Goal: Task Accomplishment & Management: Manage account settings

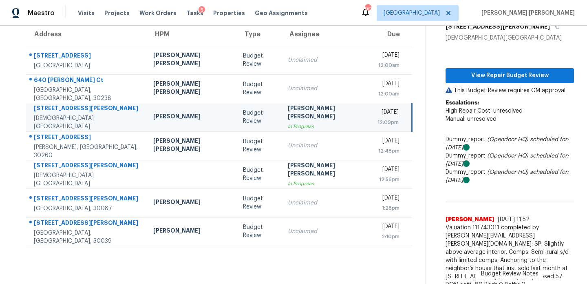
scroll to position [73, 2]
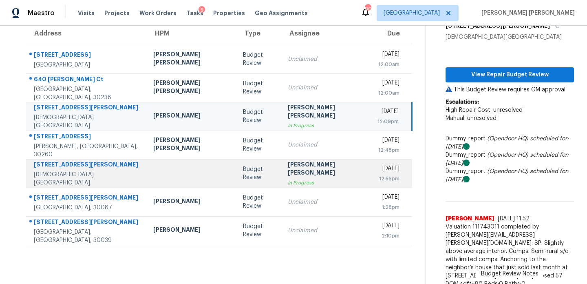
click at [378, 170] on div "[DATE]" at bounding box center [389, 169] width 22 height 10
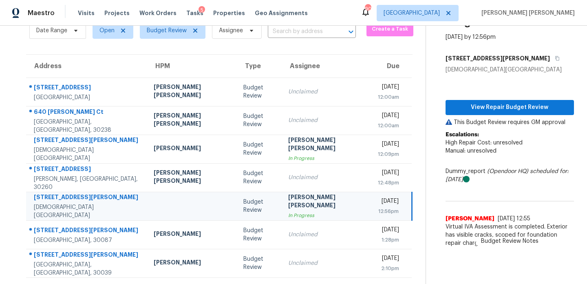
scroll to position [0, 0]
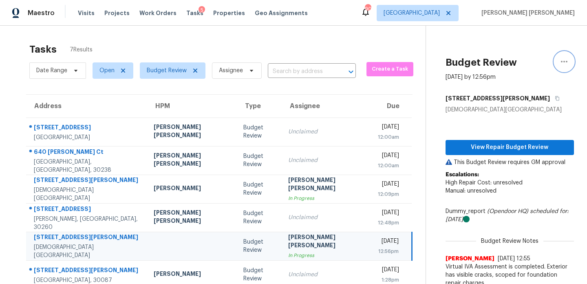
click at [568, 59] on icon "button" at bounding box center [565, 62] width 10 height 10
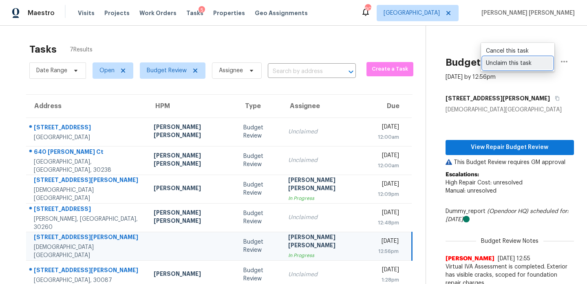
click at [518, 62] on div "Unclaim this task" at bounding box center [518, 63] width 64 height 8
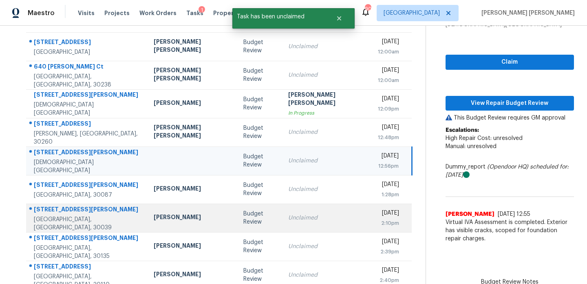
scroll to position [126, 0]
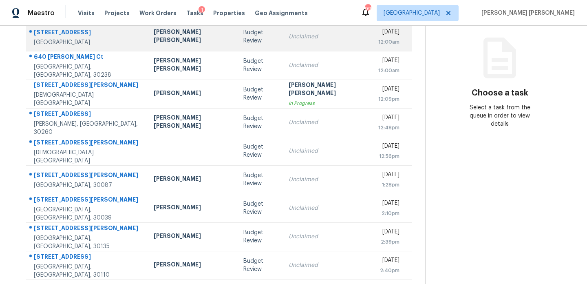
scroll to position [103, 0]
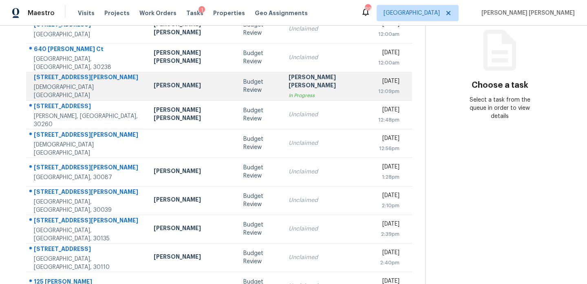
click at [181, 90] on div "[PERSON_NAME]" at bounding box center [192, 86] width 77 height 10
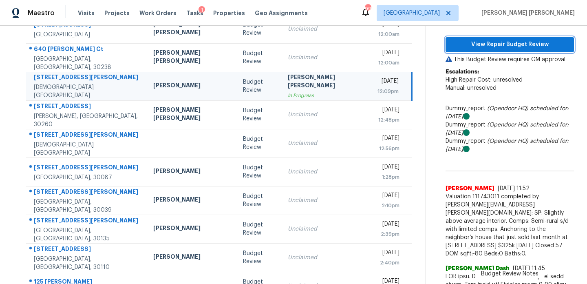
click at [469, 43] on span "View Repair Budget Review" at bounding box center [509, 45] width 115 height 10
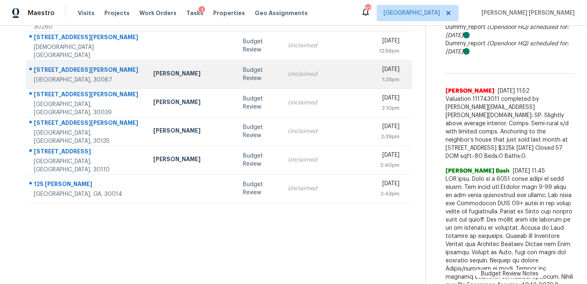
scroll to position [201, 0]
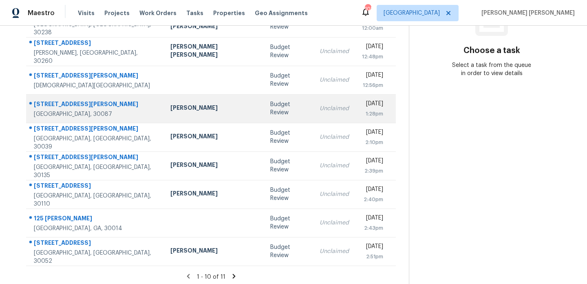
scroll to position [141, 0]
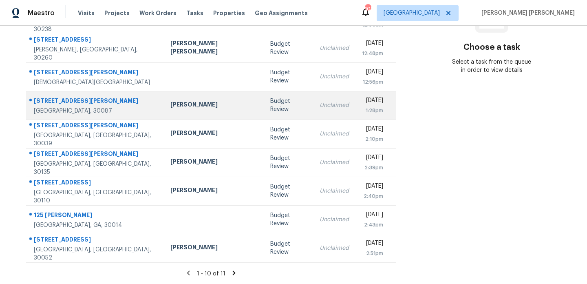
click at [199, 114] on td "Samuel Vetrik" at bounding box center [214, 105] width 100 height 29
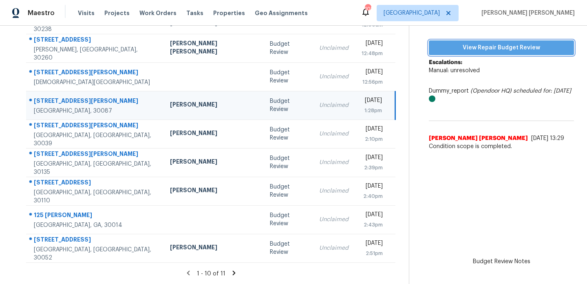
click at [480, 46] on span "View Repair Budget Review" at bounding box center [502, 48] width 132 height 10
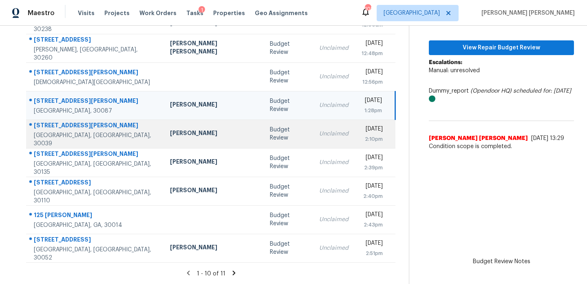
click at [189, 134] on div "Michael Durham" at bounding box center [213, 134] width 87 height 10
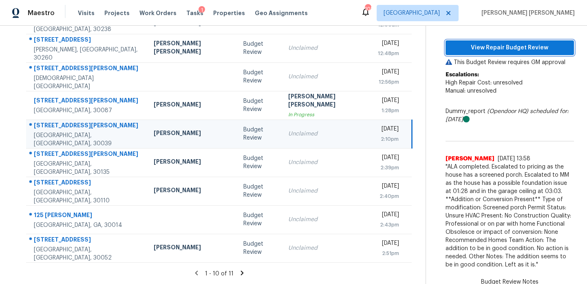
click at [465, 47] on span "View Repair Budget Review" at bounding box center [509, 48] width 115 height 10
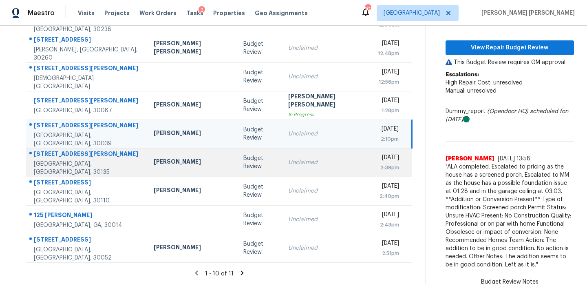
click at [165, 153] on td "Jaydon Entrekin" at bounding box center [192, 162] width 90 height 29
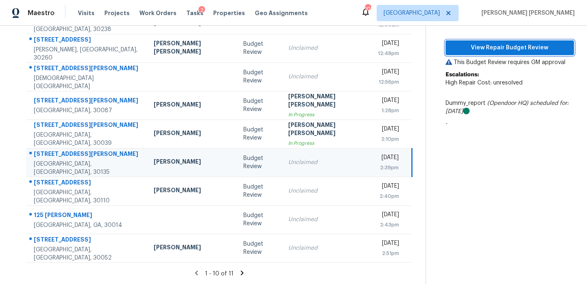
click at [496, 50] on span "View Repair Budget Review" at bounding box center [509, 48] width 115 height 10
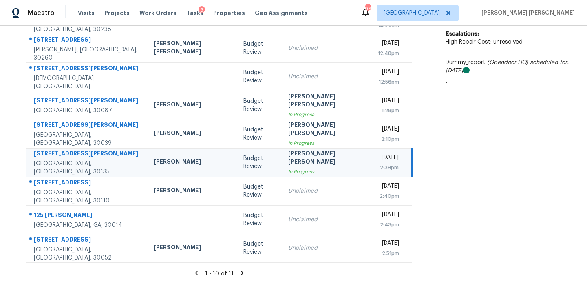
scroll to position [0, 0]
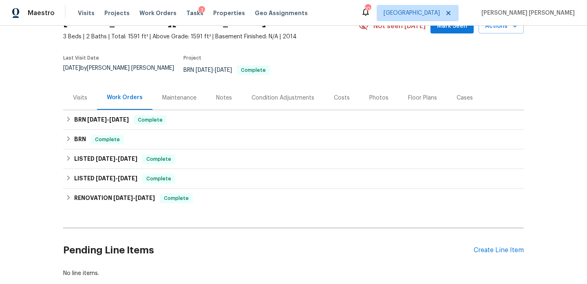
scroll to position [53, 0]
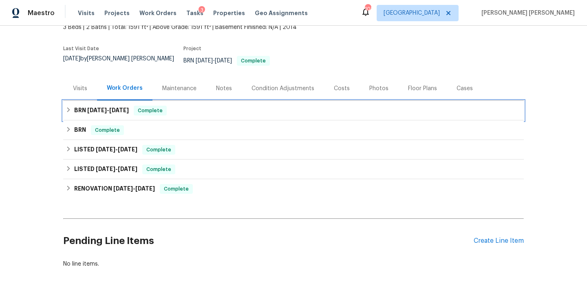
click at [113, 108] on h6 "BRN 8/28/25 - 8/29/25" at bounding box center [101, 111] width 55 height 10
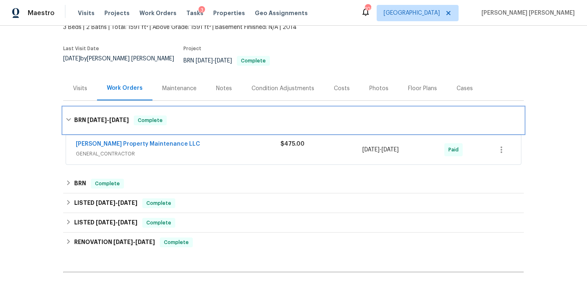
click at [113, 115] on h6 "BRN 8/28/25 - 8/29/25" at bounding box center [101, 120] width 55 height 10
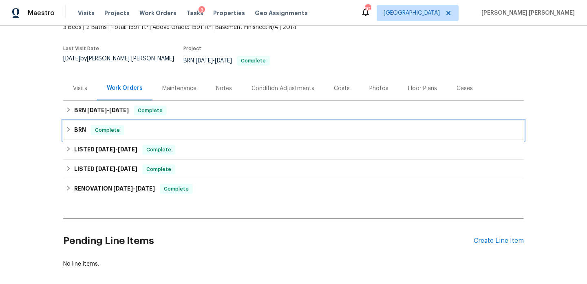
click at [76, 127] on h6 "BRN" at bounding box center [80, 130] width 12 height 10
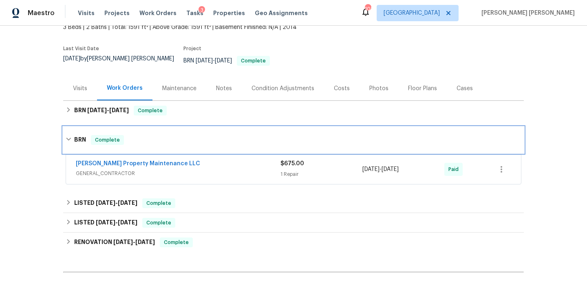
click at [76, 127] on div "BRN Complete" at bounding box center [293, 140] width 461 height 26
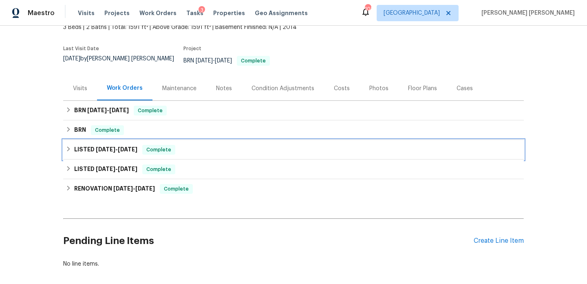
click at [80, 146] on h6 "LISTED 8/4/25 - 9/2/25" at bounding box center [105, 150] width 63 height 10
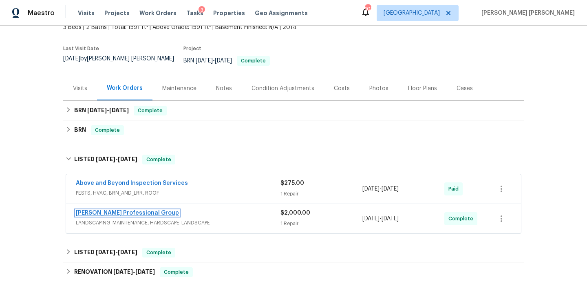
click at [129, 210] on link "Ramsey's Professional Group" at bounding box center [127, 213] width 103 height 6
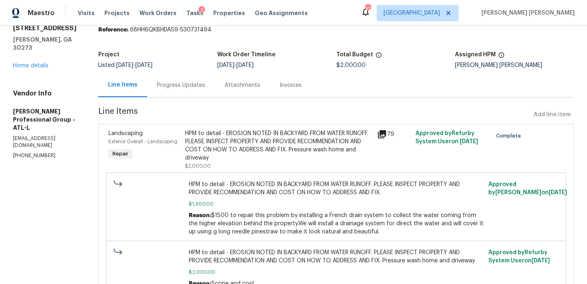
scroll to position [75, 0]
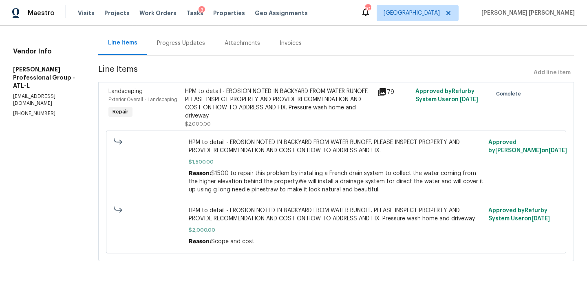
click at [267, 100] on div "HPM to detail - EROSION NOTED IN BACKYARD FROM WATER RUNOFF. PLEASE INSPECT PRO…" at bounding box center [278, 103] width 187 height 33
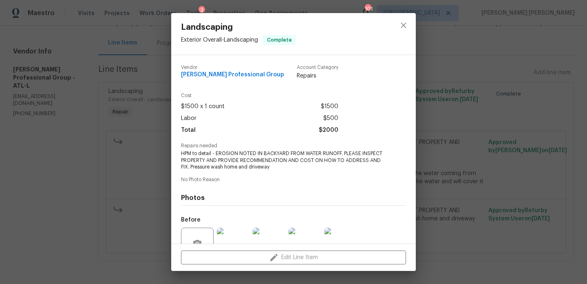
scroll to position [78, 0]
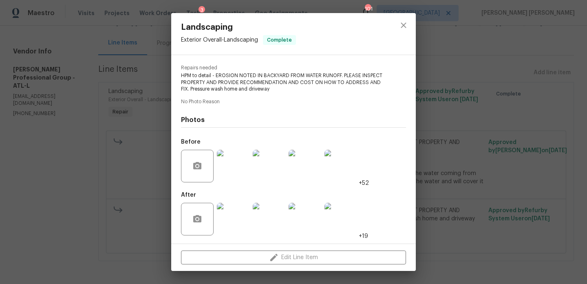
click at [232, 216] on img at bounding box center [233, 219] width 33 height 33
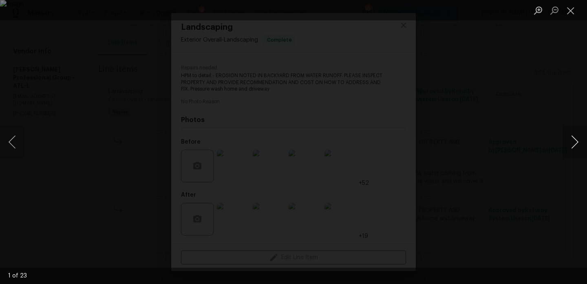
click at [569, 141] on button "Next image" at bounding box center [575, 142] width 24 height 33
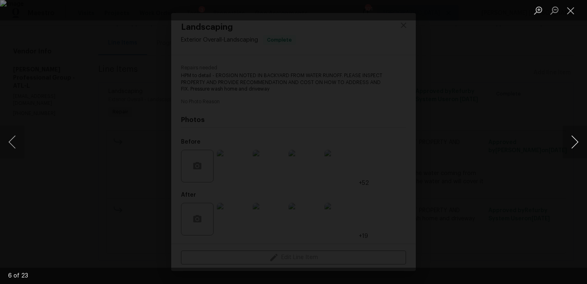
click at [569, 141] on button "Next image" at bounding box center [575, 142] width 24 height 33
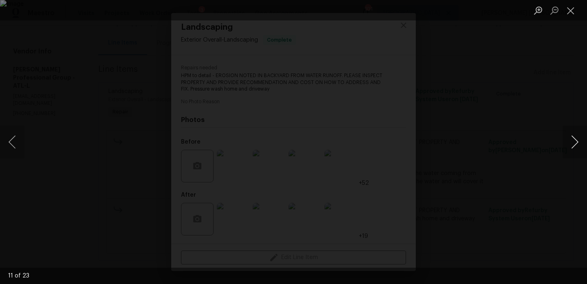
click at [569, 141] on button "Next image" at bounding box center [575, 142] width 24 height 33
click at [569, 140] on button "Next image" at bounding box center [575, 142] width 24 height 33
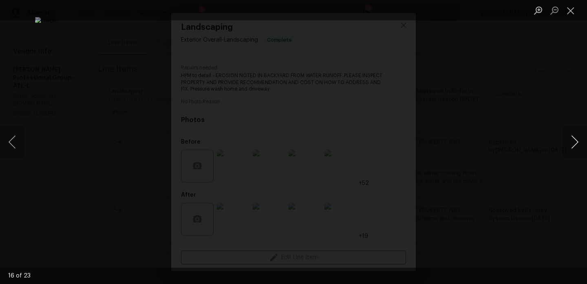
click at [569, 140] on button "Next image" at bounding box center [575, 142] width 24 height 33
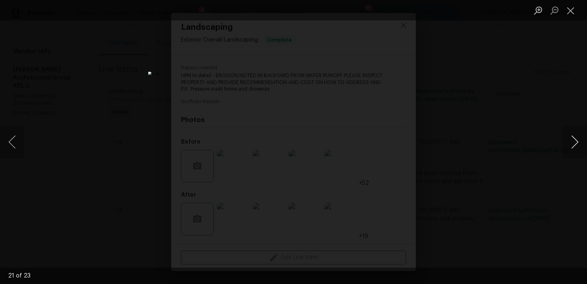
click at [569, 140] on button "Next image" at bounding box center [575, 142] width 24 height 33
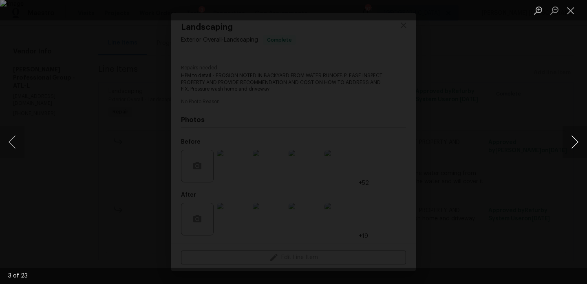
click at [569, 140] on button "Next image" at bounding box center [575, 142] width 24 height 33
click at [569, 139] on button "Next image" at bounding box center [575, 142] width 24 height 33
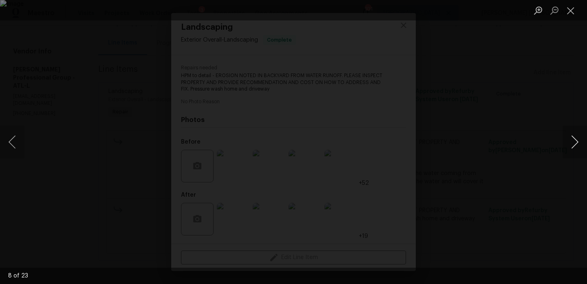
click at [569, 139] on button "Next image" at bounding box center [575, 142] width 24 height 33
click at [12, 142] on button "Previous image" at bounding box center [12, 142] width 24 height 33
click at [571, 13] on button "Close lightbox" at bounding box center [571, 10] width 16 height 14
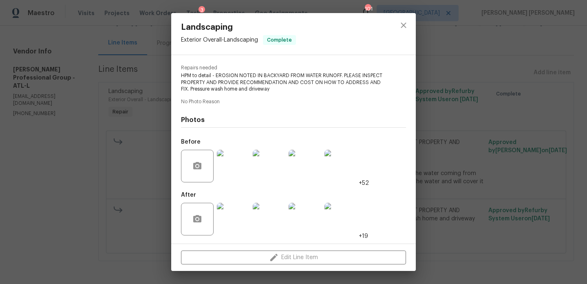
click at [237, 170] on img at bounding box center [233, 166] width 33 height 33
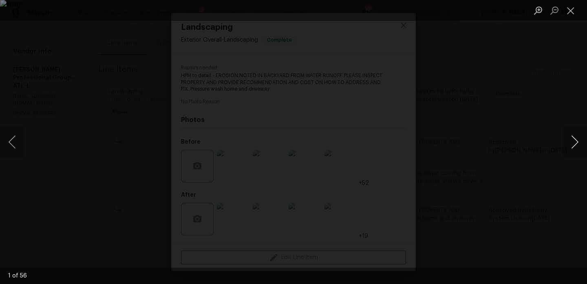
click at [575, 145] on button "Next image" at bounding box center [575, 142] width 24 height 33
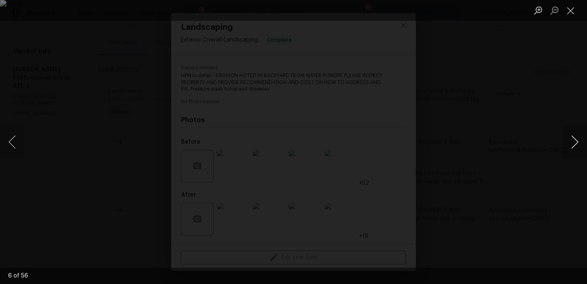
click at [575, 145] on button "Next image" at bounding box center [575, 142] width 24 height 33
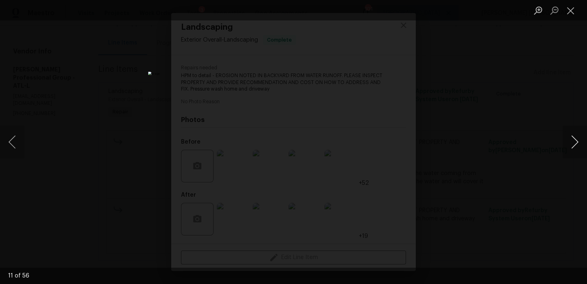
click at [575, 145] on button "Next image" at bounding box center [575, 142] width 24 height 33
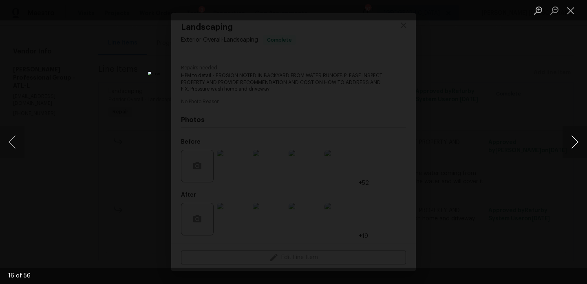
click at [575, 145] on button "Next image" at bounding box center [575, 142] width 24 height 33
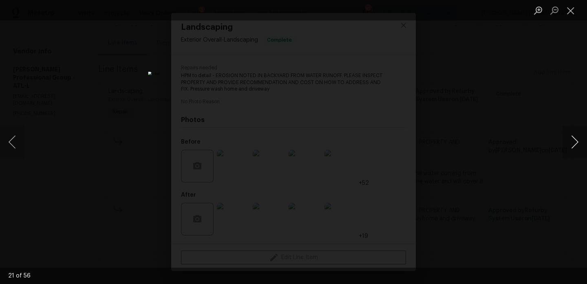
click at [575, 145] on button "Next image" at bounding box center [575, 142] width 24 height 33
click at [575, 147] on button "Next image" at bounding box center [575, 142] width 24 height 33
click at [571, 137] on button "Next image" at bounding box center [575, 142] width 24 height 33
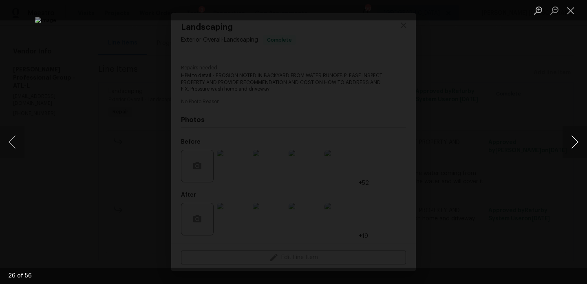
click at [570, 137] on button "Next image" at bounding box center [575, 142] width 24 height 33
click at [577, 143] on button "Next image" at bounding box center [575, 142] width 24 height 33
click at [576, 142] on button "Next image" at bounding box center [575, 142] width 24 height 33
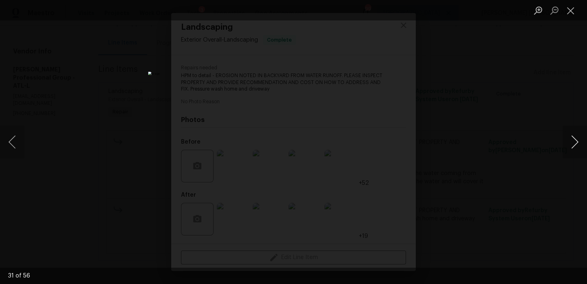
click at [576, 142] on button "Next image" at bounding box center [575, 142] width 24 height 33
click at [575, 142] on button "Next image" at bounding box center [575, 142] width 24 height 33
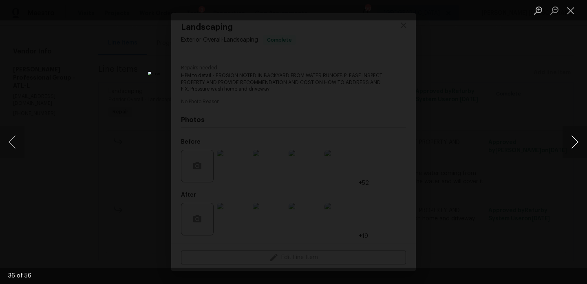
click at [575, 142] on button "Next image" at bounding box center [575, 142] width 24 height 33
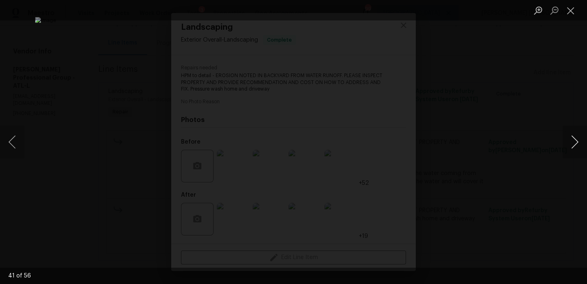
click at [575, 142] on button "Next image" at bounding box center [575, 142] width 24 height 33
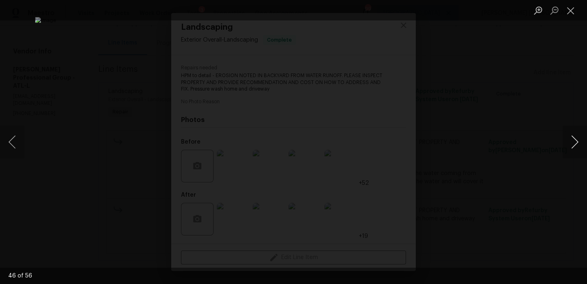
click at [575, 142] on button "Next image" at bounding box center [575, 142] width 24 height 33
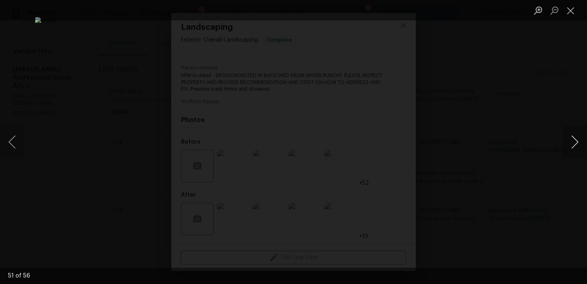
click at [575, 142] on button "Next image" at bounding box center [575, 142] width 24 height 33
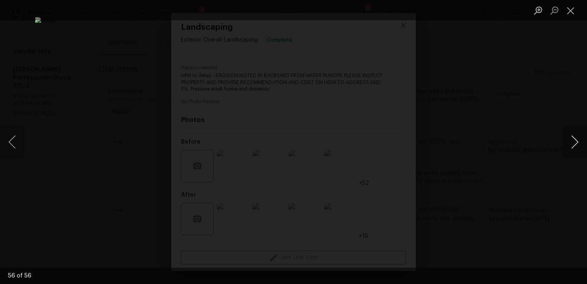
click at [575, 142] on button "Next image" at bounding box center [575, 142] width 24 height 33
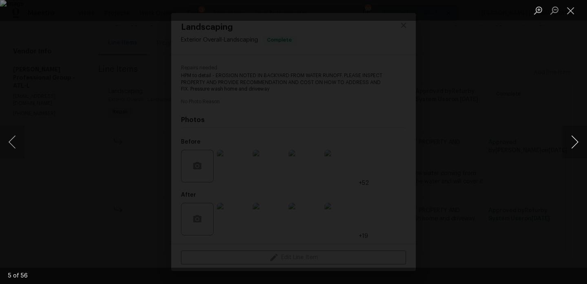
click at [575, 142] on button "Next image" at bounding box center [575, 142] width 24 height 33
click at [573, 144] on button "Next image" at bounding box center [575, 142] width 24 height 33
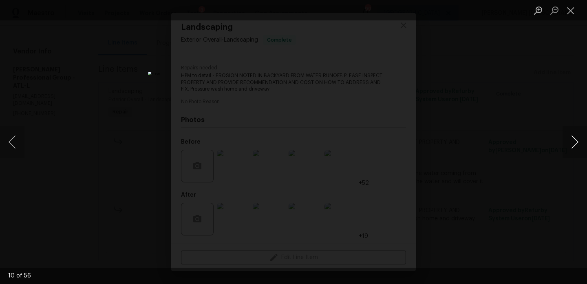
click at [580, 132] on button "Next image" at bounding box center [575, 142] width 24 height 33
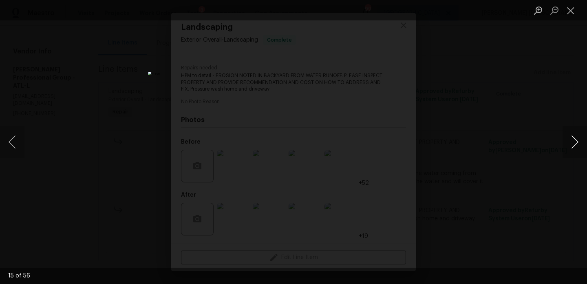
click at [580, 132] on button "Next image" at bounding box center [575, 142] width 24 height 33
click at [578, 139] on button "Next image" at bounding box center [575, 142] width 24 height 33
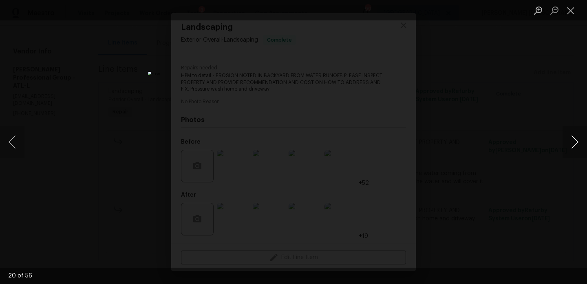
click at [578, 139] on button "Next image" at bounding box center [575, 142] width 24 height 33
click at [578, 138] on button "Next image" at bounding box center [575, 142] width 24 height 33
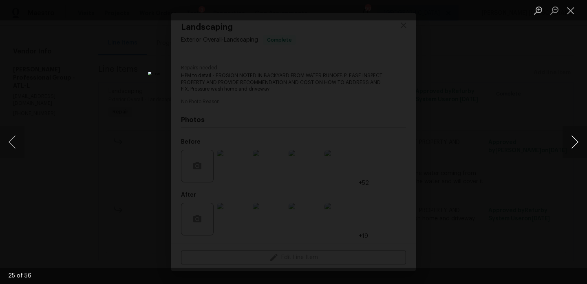
click at [578, 138] on button "Next image" at bounding box center [575, 142] width 24 height 33
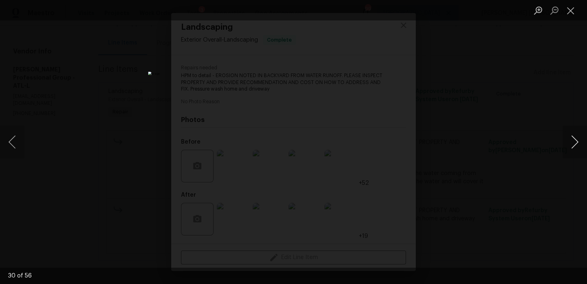
click at [578, 138] on button "Next image" at bounding box center [575, 142] width 24 height 33
click at [51, 84] on div "Lightbox" at bounding box center [293, 142] width 587 height 284
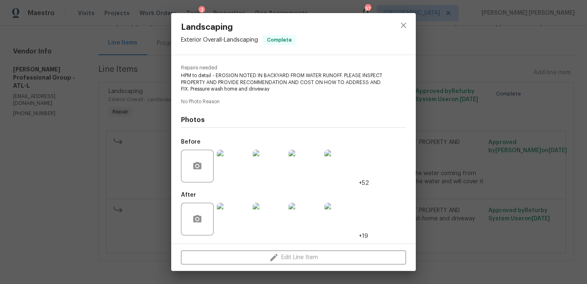
click at [108, 72] on div "Landscaping Exterior Overall - Landscaping Complete Vendor Ramsey's Professiona…" at bounding box center [293, 142] width 587 height 284
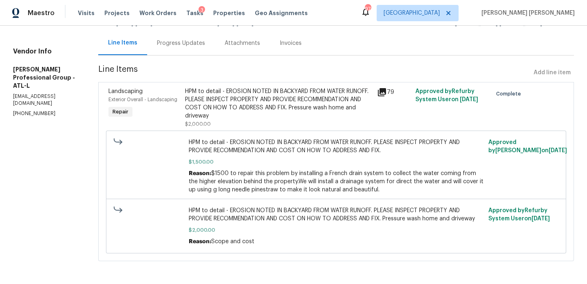
click at [180, 40] on div "Progress Updates" at bounding box center [181, 43] width 48 height 8
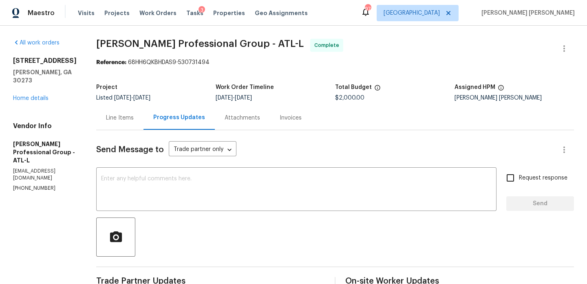
click at [134, 120] on div "Line Items" at bounding box center [120, 118] width 28 height 8
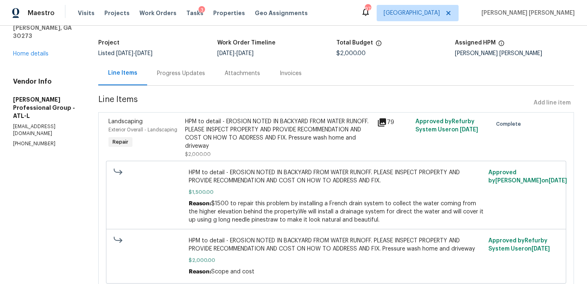
scroll to position [47, 0]
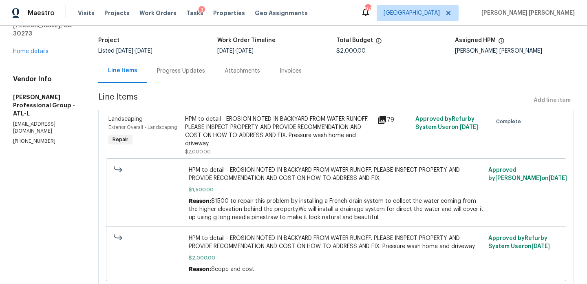
click at [39, 40] on div "6100 Semaphore Rdg Rex, GA 30273 Home details" at bounding box center [46, 33] width 66 height 46
click at [39, 49] on link "Home details" at bounding box center [30, 52] width 35 height 6
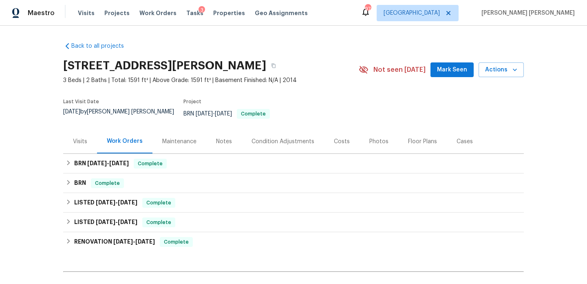
scroll to position [87, 0]
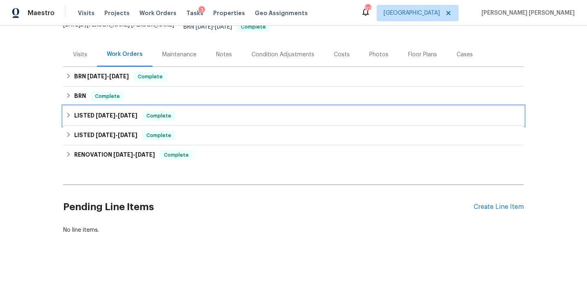
click at [96, 113] on span "8/4/25" at bounding box center [106, 116] width 20 height 6
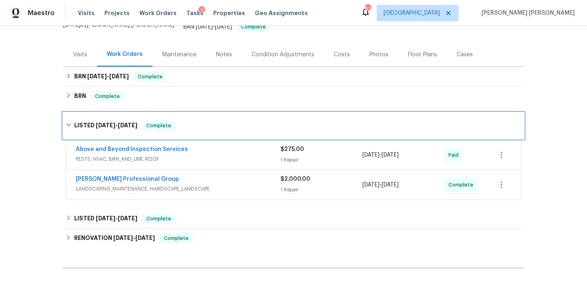
scroll to position [0, 0]
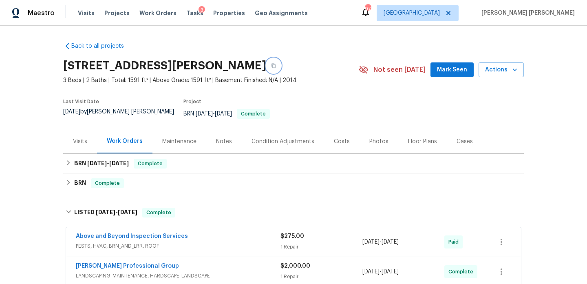
click at [276, 66] on icon "button" at bounding box center [274, 66] width 4 height 4
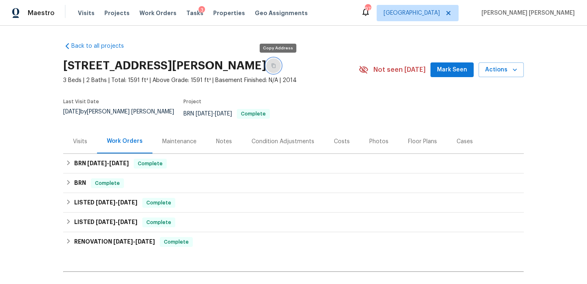
click at [274, 65] on icon "button" at bounding box center [273, 65] width 5 height 5
click at [296, 41] on div "Back to all projects [STREET_ADDRESS][PERSON_NAME] 3 Beds | 2 Baths | Total: 15…" at bounding box center [293, 181] width 461 height 292
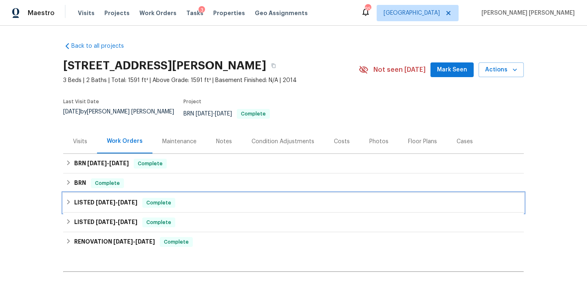
click at [114, 199] on h6 "LISTED [DATE] - [DATE]" at bounding box center [105, 203] width 63 height 10
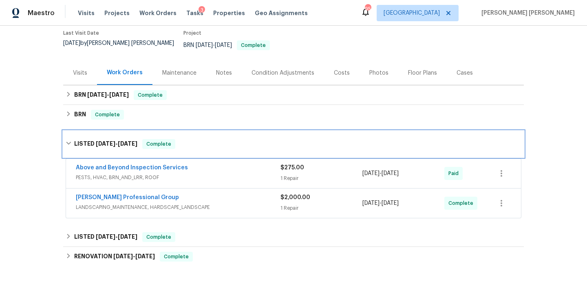
scroll to position [70, 0]
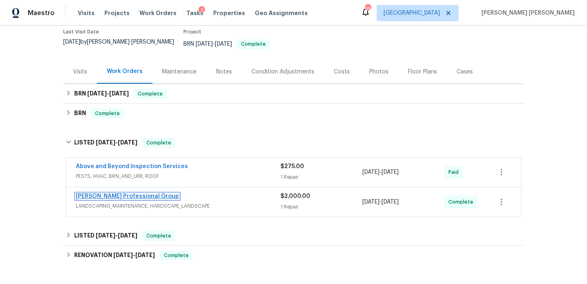
click at [115, 193] on link "Ramsey's Professional Group" at bounding box center [127, 196] width 103 height 6
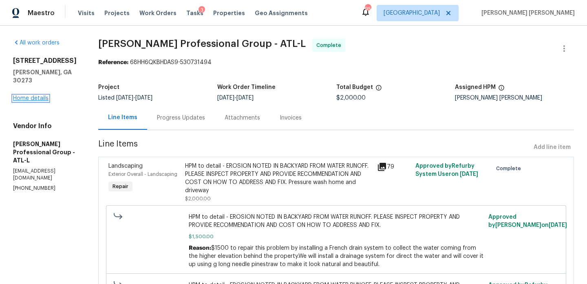
click at [42, 95] on link "Home details" at bounding box center [30, 98] width 35 height 6
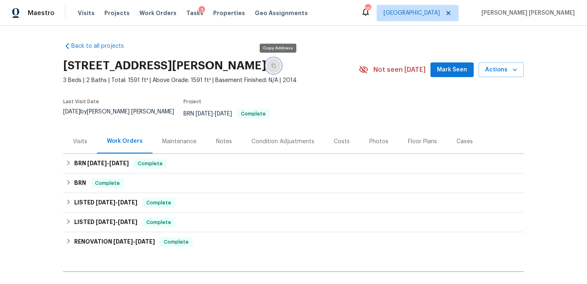
click at [276, 68] on icon "button" at bounding box center [273, 65] width 5 height 5
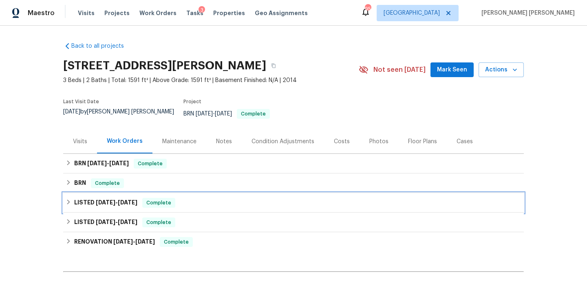
click at [93, 193] on div "LISTED 8/4/25 - 9/2/25 Complete" at bounding box center [293, 203] width 461 height 20
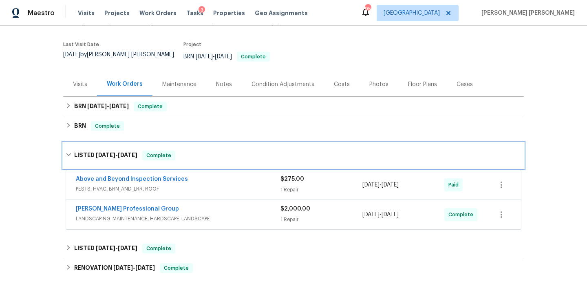
scroll to position [62, 0]
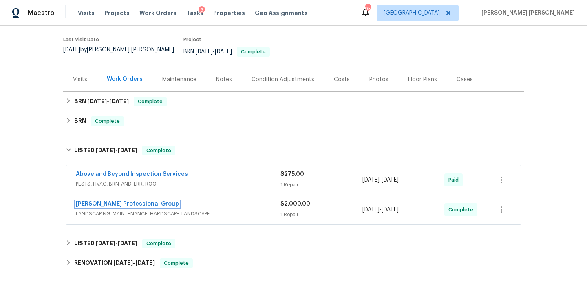
click at [142, 201] on link "Ramsey's Professional Group" at bounding box center [127, 204] width 103 height 6
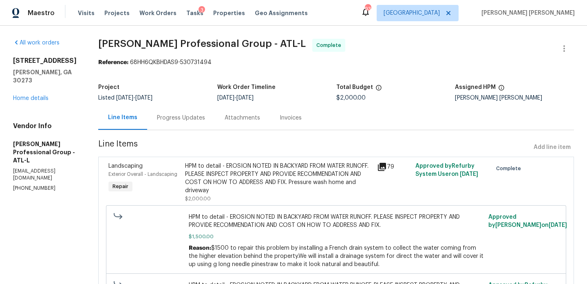
scroll to position [36, 0]
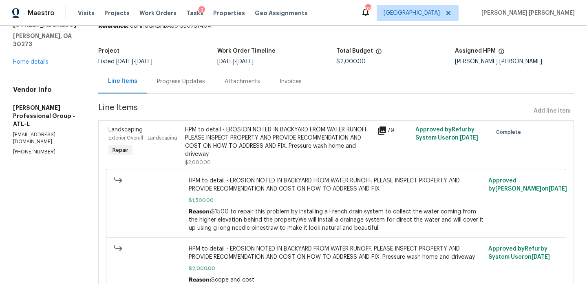
click at [386, 131] on icon at bounding box center [382, 130] width 8 height 8
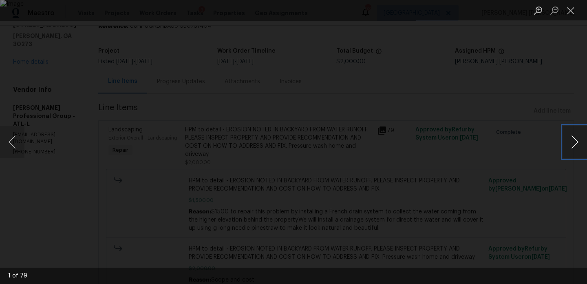
click at [577, 135] on button "Next image" at bounding box center [575, 142] width 24 height 33
click at [570, 121] on div "Lightbox" at bounding box center [293, 142] width 587 height 284
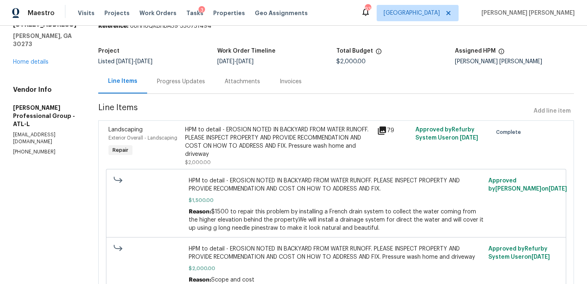
click at [237, 135] on div "HPM to detail - EROSION NOTED IN BACKYARD FROM WATER RUNOFF. PLEASE INSPECT PRO…" at bounding box center [278, 142] width 187 height 33
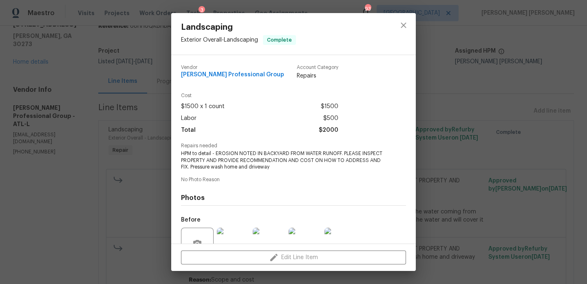
scroll to position [78, 0]
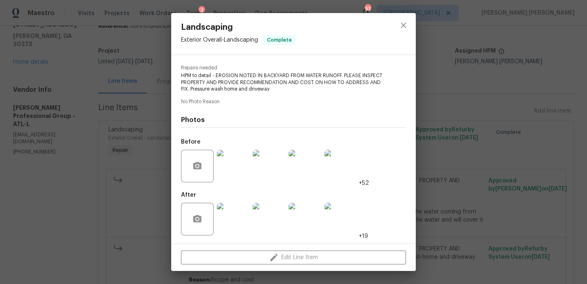
click at [234, 157] on img at bounding box center [233, 166] width 33 height 33
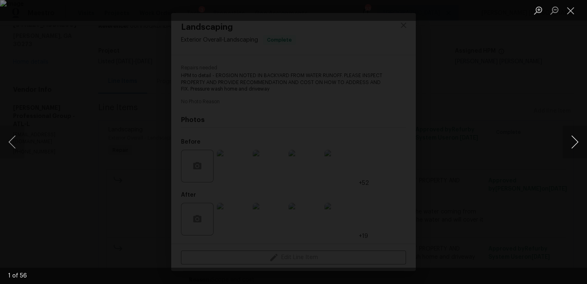
click at [568, 136] on button "Next image" at bounding box center [575, 142] width 24 height 33
click at [568, 135] on button "Next image" at bounding box center [575, 142] width 24 height 33
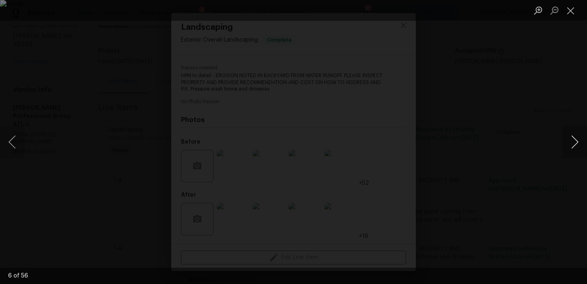
click at [576, 139] on button "Next image" at bounding box center [575, 142] width 24 height 33
click at [24, 135] on button "Previous image" at bounding box center [12, 142] width 24 height 33
click at [575, 141] on button "Next image" at bounding box center [575, 142] width 24 height 33
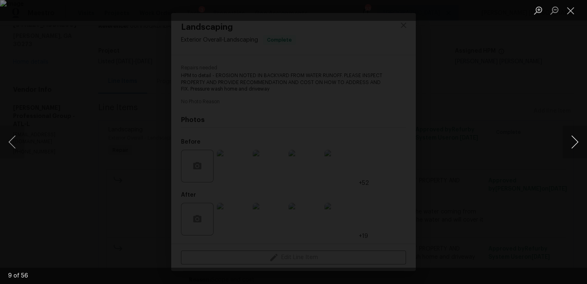
click at [575, 140] on button "Next image" at bounding box center [575, 142] width 24 height 33
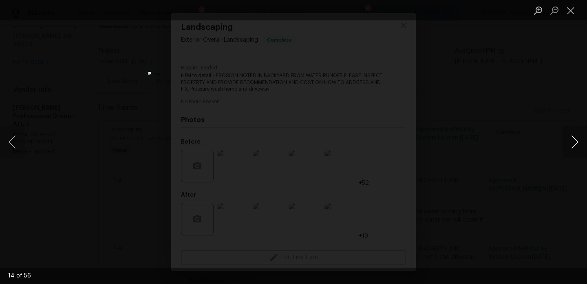
click at [575, 140] on button "Next image" at bounding box center [575, 142] width 24 height 33
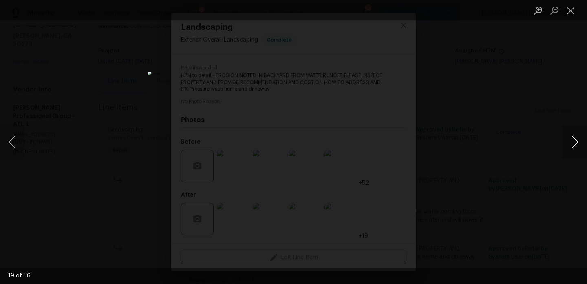
click at [575, 140] on button "Next image" at bounding box center [575, 142] width 24 height 33
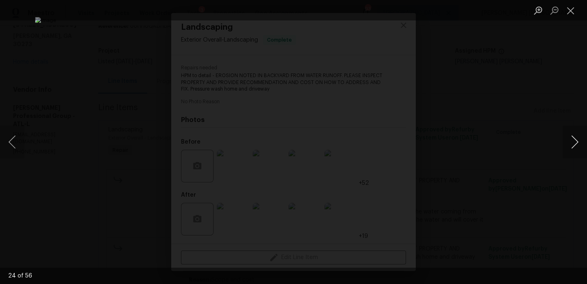
click at [575, 140] on button "Next image" at bounding box center [575, 142] width 24 height 33
click at [575, 139] on button "Next image" at bounding box center [575, 142] width 24 height 33
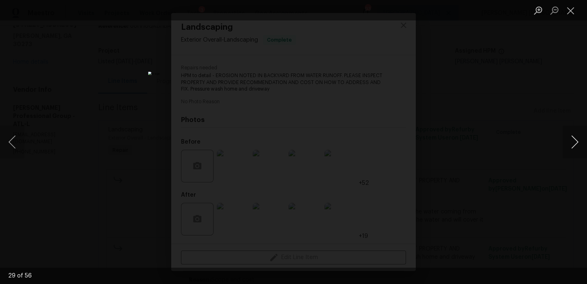
click at [575, 139] on button "Next image" at bounding box center [575, 142] width 24 height 33
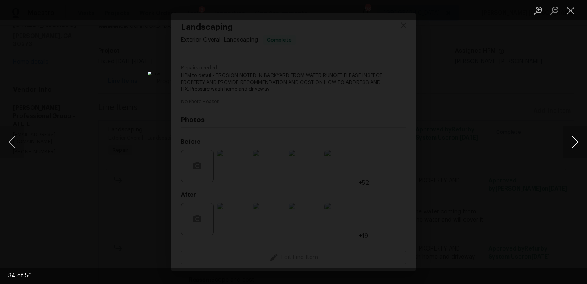
click at [575, 139] on button "Next image" at bounding box center [575, 142] width 24 height 33
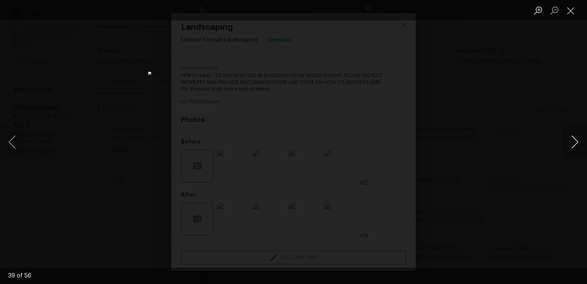
click at [575, 139] on button "Next image" at bounding box center [575, 142] width 24 height 33
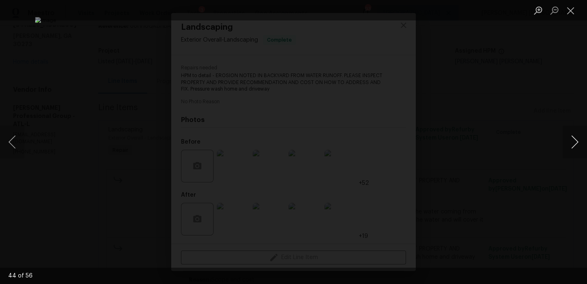
click at [575, 139] on button "Next image" at bounding box center [575, 142] width 24 height 33
click at [575, 138] on button "Next image" at bounding box center [575, 142] width 24 height 33
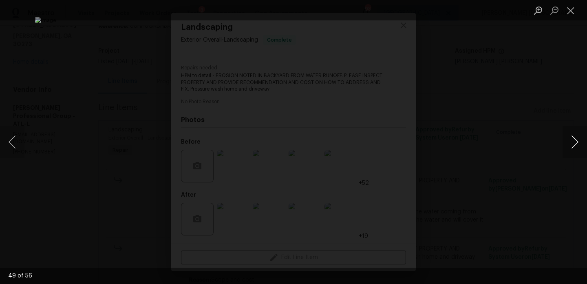
click at [575, 138] on button "Next image" at bounding box center [575, 142] width 24 height 33
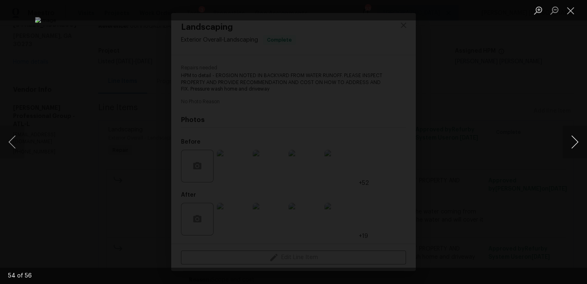
click at [575, 138] on button "Next image" at bounding box center [575, 142] width 24 height 33
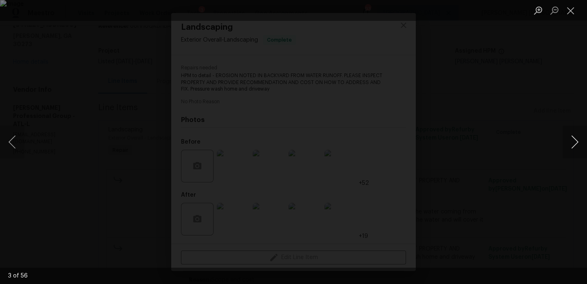
click at [575, 138] on button "Next image" at bounding box center [575, 142] width 24 height 33
click at [16, 138] on button "Previous image" at bounding box center [12, 142] width 24 height 33
click at [568, 146] on button "Next image" at bounding box center [575, 142] width 24 height 33
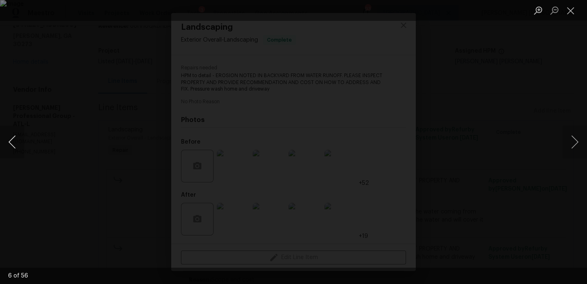
click at [12, 149] on button "Previous image" at bounding box center [12, 142] width 24 height 33
click at [572, 137] on button "Next image" at bounding box center [575, 142] width 24 height 33
click at [572, 136] on button "Next image" at bounding box center [575, 142] width 24 height 33
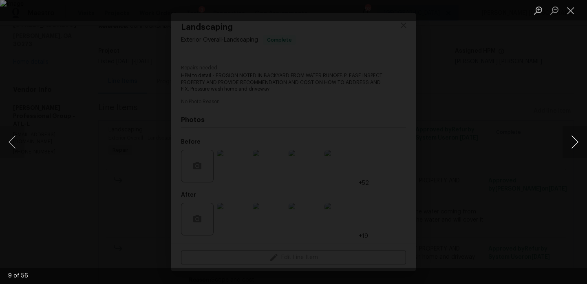
click at [572, 136] on button "Next image" at bounding box center [575, 142] width 24 height 33
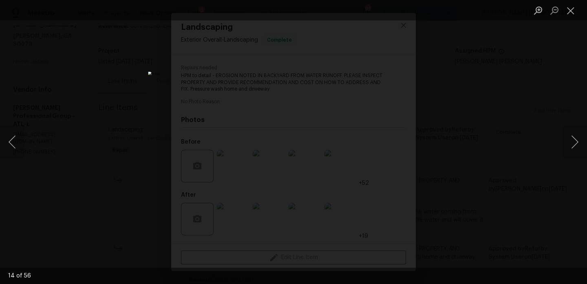
click at [514, 39] on div "Lightbox" at bounding box center [293, 142] width 587 height 284
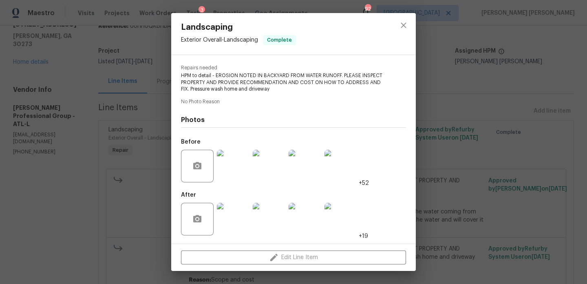
click at [160, 39] on div "Landscaping Exterior Overall - Landscaping Complete Vendor Ramsey's Professiona…" at bounding box center [293, 142] width 587 height 284
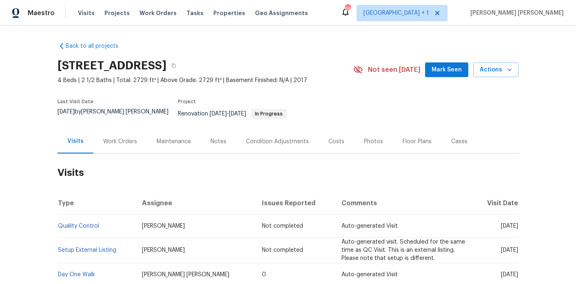
scroll to position [6, 0]
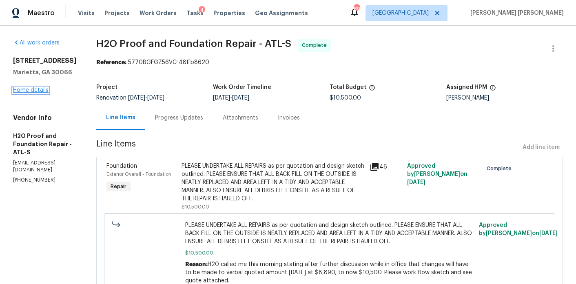
click at [38, 91] on link "Home details" at bounding box center [30, 90] width 35 height 6
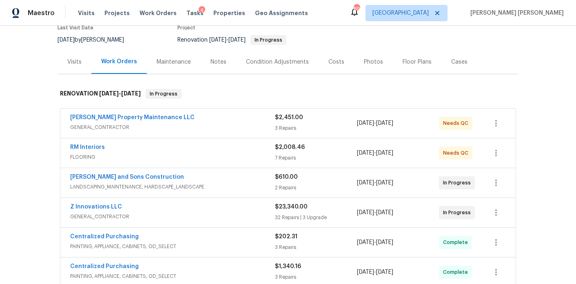
scroll to position [75, 0]
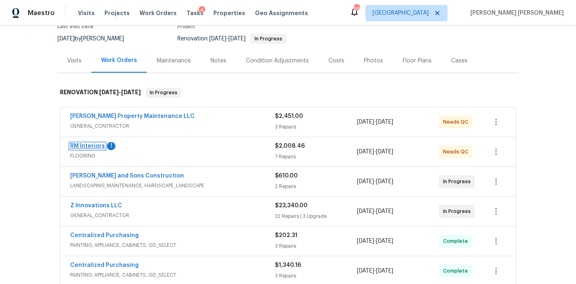
click at [93, 144] on link "RM Interiors" at bounding box center [87, 146] width 35 height 6
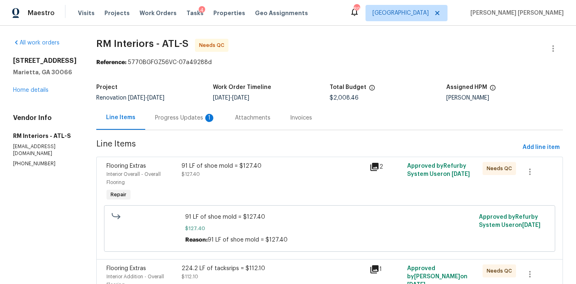
click at [188, 118] on div "Progress Updates 1" at bounding box center [185, 118] width 60 height 8
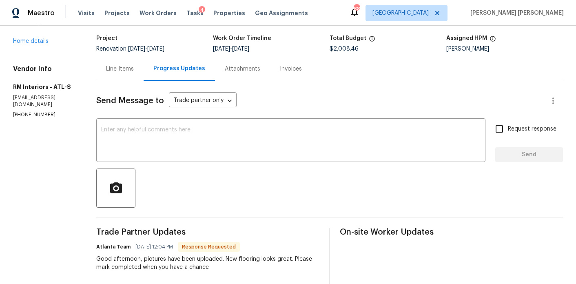
scroll to position [7, 0]
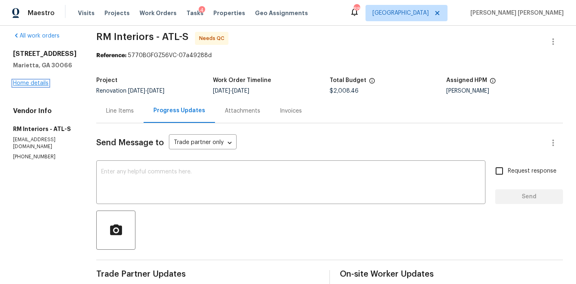
click at [24, 84] on link "Home details" at bounding box center [30, 83] width 35 height 6
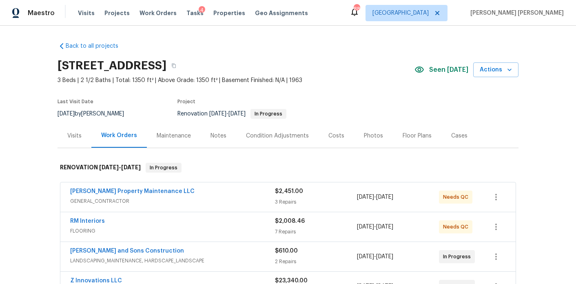
click at [178, 195] on div "[PERSON_NAME] Property Maintenance LLC" at bounding box center [172, 192] width 205 height 10
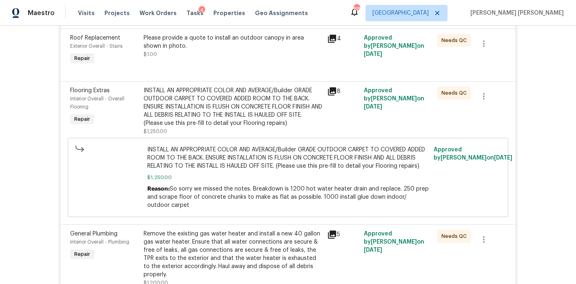
scroll to position [192, 0]
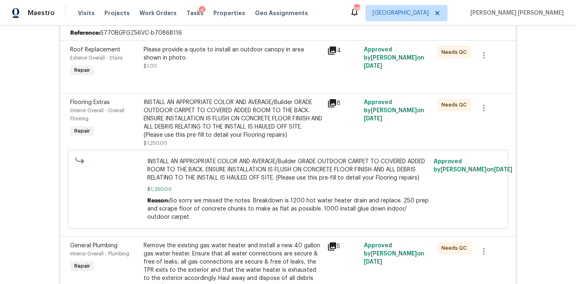
click at [330, 99] on icon at bounding box center [332, 103] width 10 height 10
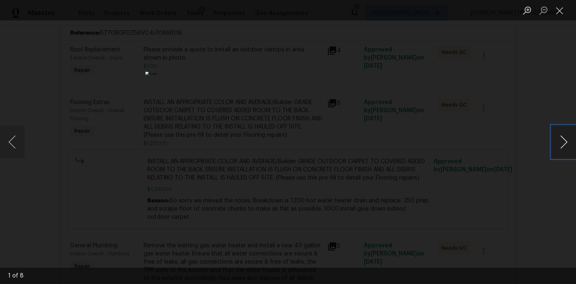
click at [570, 138] on button "Next image" at bounding box center [563, 142] width 24 height 33
click at [523, 98] on div "Lightbox" at bounding box center [288, 142] width 576 height 284
click at [514, 91] on div "Lightbox" at bounding box center [288, 142] width 576 height 284
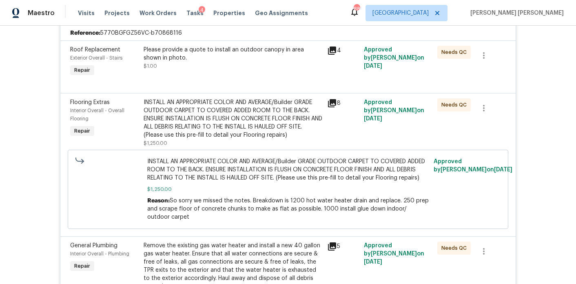
click at [553, 34] on div "Back to all projects 692 Suholden Cir, Marietta, GA 30066 3 Beds | 2 1/2 Baths …" at bounding box center [288, 155] width 576 height 258
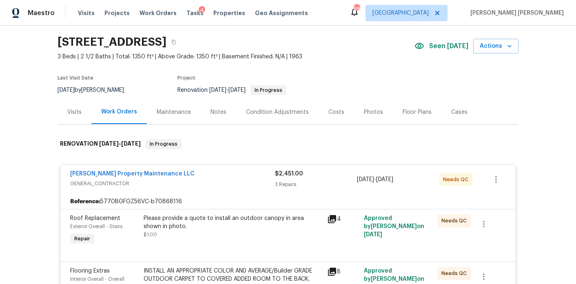
scroll to position [0, 0]
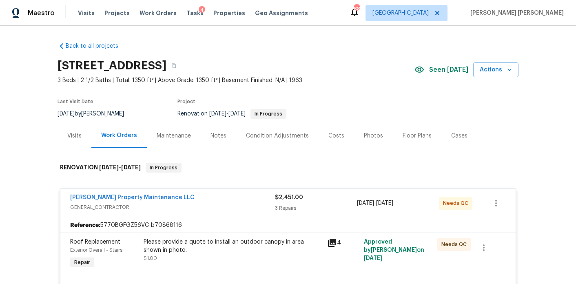
click at [224, 130] on div "Notes" at bounding box center [218, 136] width 35 height 24
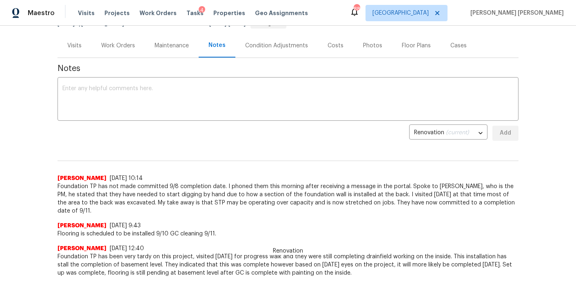
scroll to position [49, 0]
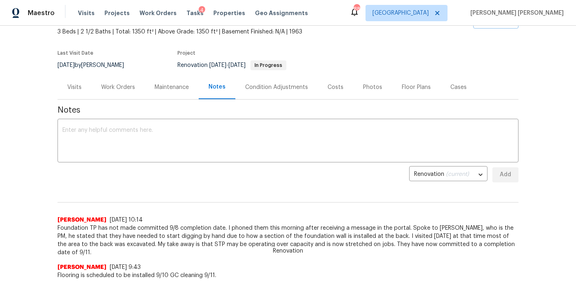
click at [398, 94] on div "Floor Plans" at bounding box center [416, 87] width 49 height 24
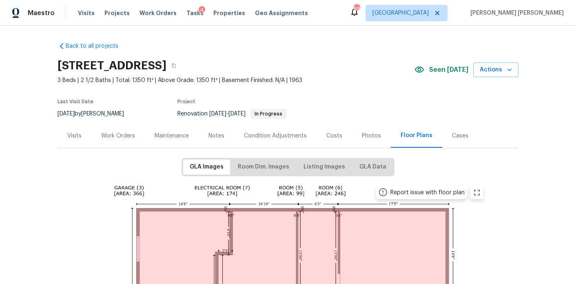
click at [112, 137] on div "Work Orders" at bounding box center [118, 136] width 34 height 8
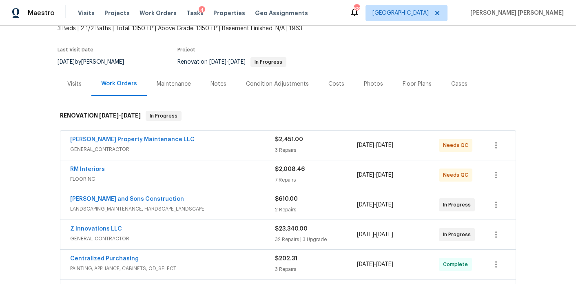
scroll to position [76, 0]
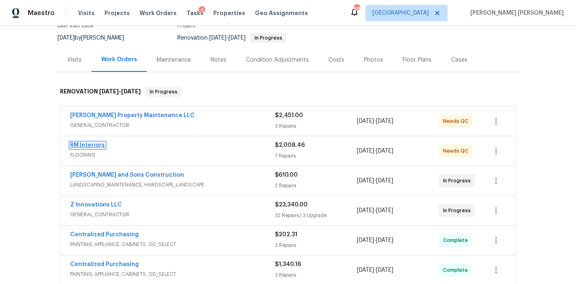
click at [88, 144] on link "RM Interiors" at bounding box center [87, 145] width 35 height 6
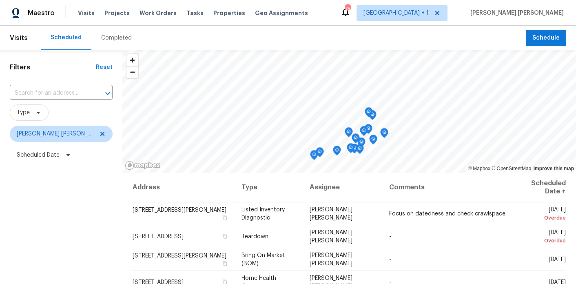
scroll to position [95, 0]
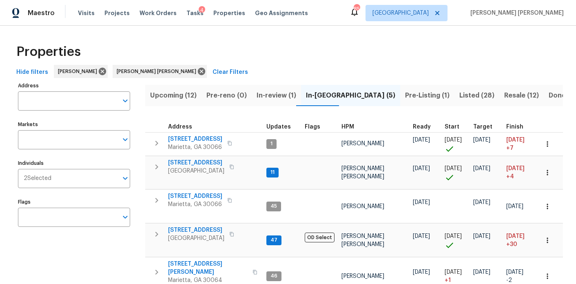
scroll to position [40, 0]
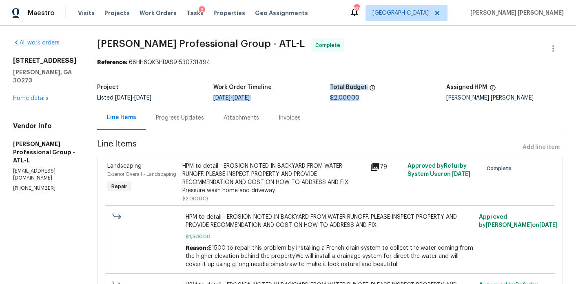
drag, startPoint x: 366, startPoint y: 99, endPoint x: 330, endPoint y: 86, distance: 38.2
click at [330, 86] on div "Project Listed [DATE] - [DATE] Work Order Timeline [DATE] - [DATE] Total Budget…" at bounding box center [330, 93] width 466 height 26
click at [312, 74] on section "Ramsey's Professional Group - ATL-L Complete Reference: 68HH6QKBHDAS9-530731494…" at bounding box center [330, 192] width 466 height 307
drag, startPoint x: 11, startPoint y: 62, endPoint x: 19, endPoint y: 62, distance: 7.8
click at [19, 62] on div "All work orders 6100 Semaphore Rdg Rex, GA 30273 Home details Vendor Info Ramse…" at bounding box center [288, 192] width 576 height 333
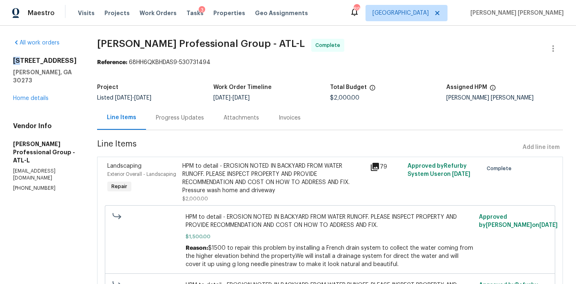
click at [15, 63] on h2 "6100 Semaphore Rdg" at bounding box center [45, 61] width 64 height 8
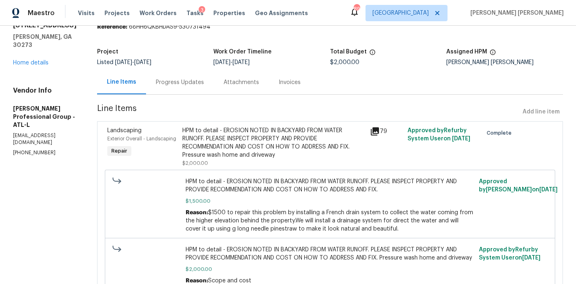
scroll to position [38, 0]
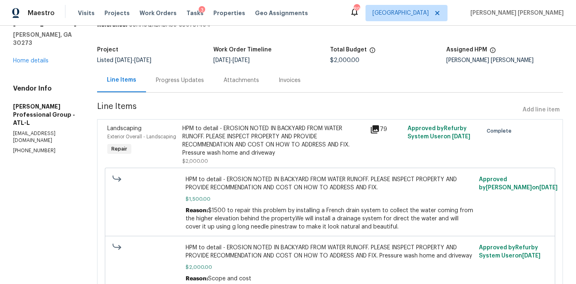
click at [195, 81] on div "Progress Updates" at bounding box center [180, 80] width 48 height 8
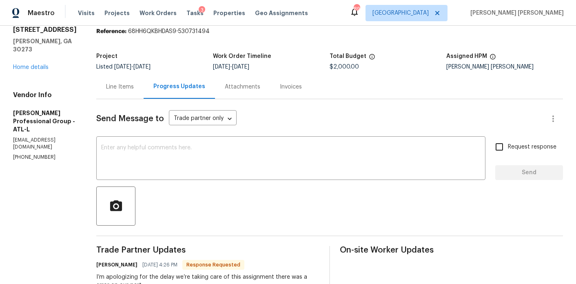
scroll to position [8, 0]
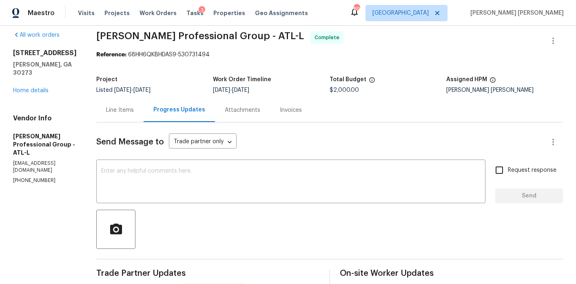
click at [132, 112] on div "Line Items" at bounding box center [120, 110] width 28 height 8
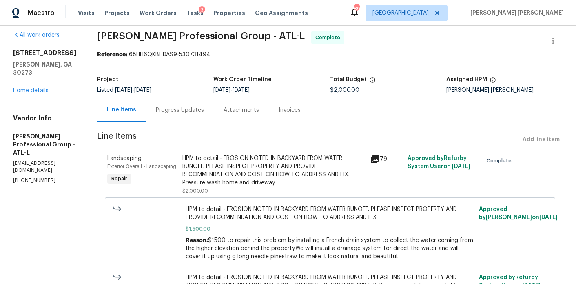
click at [186, 112] on div "Progress Updates" at bounding box center [180, 110] width 48 height 8
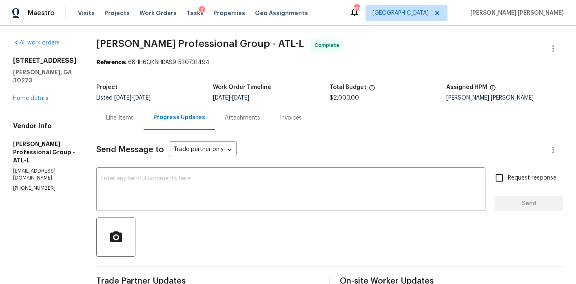
click at [126, 117] on div "Line Items" at bounding box center [120, 118] width 28 height 8
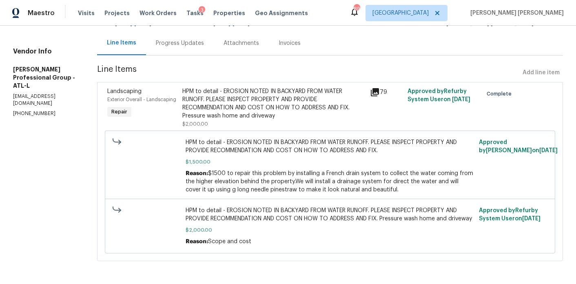
scroll to position [77, 0]
click at [274, 102] on div "HPM to detail - EROSION NOTED IN BACKYARD FROM WATER RUNOFF. PLEASE INSPECT PRO…" at bounding box center [273, 103] width 183 height 33
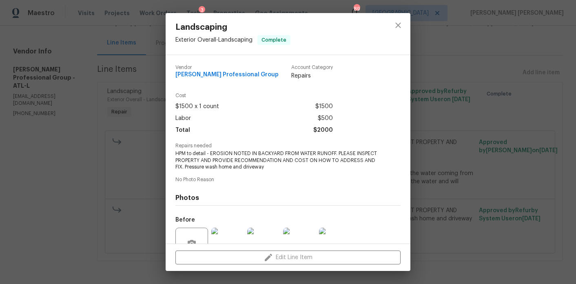
scroll to position [78, 0]
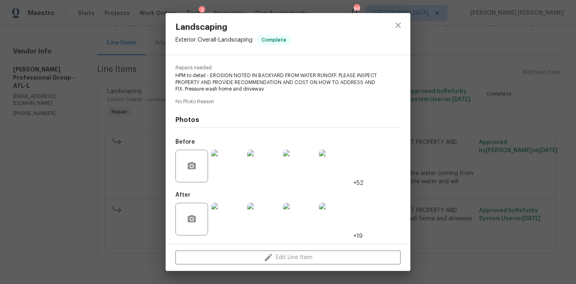
click at [234, 179] on img at bounding box center [227, 166] width 33 height 33
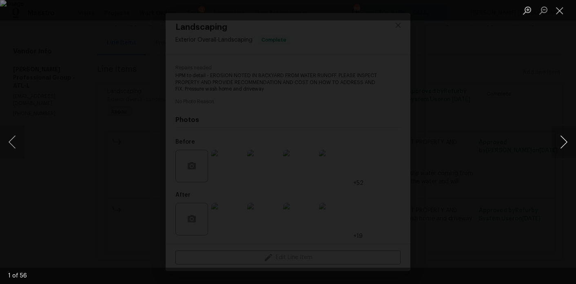
click at [569, 139] on button "Next image" at bounding box center [563, 142] width 24 height 33
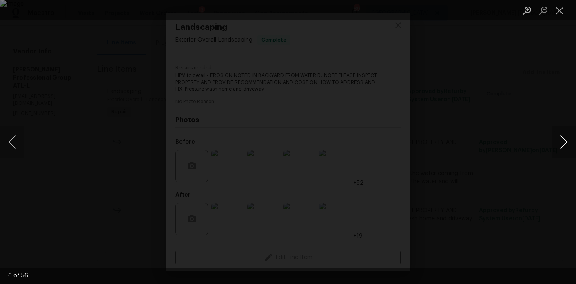
click at [569, 139] on button "Next image" at bounding box center [563, 142] width 24 height 33
click at [566, 140] on button "Next image" at bounding box center [563, 142] width 24 height 33
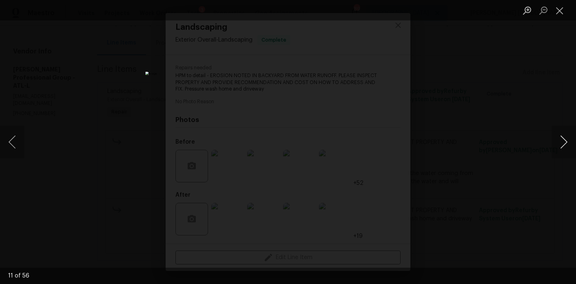
click at [566, 140] on button "Next image" at bounding box center [563, 142] width 24 height 33
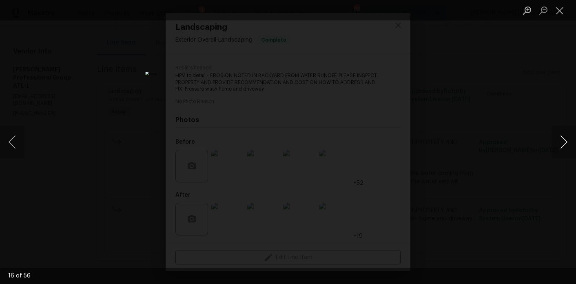
click at [566, 140] on button "Next image" at bounding box center [563, 142] width 24 height 33
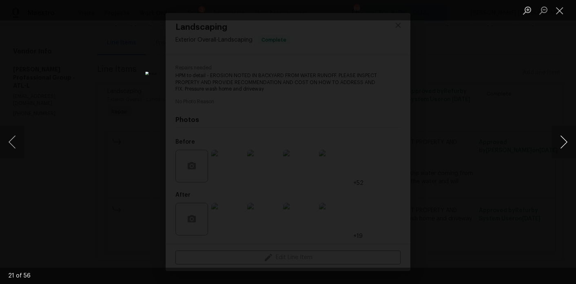
click at [566, 140] on button "Next image" at bounding box center [563, 142] width 24 height 33
click at [8, 139] on button "Previous image" at bounding box center [12, 142] width 24 height 33
click at [560, 148] on button "Next image" at bounding box center [563, 142] width 24 height 33
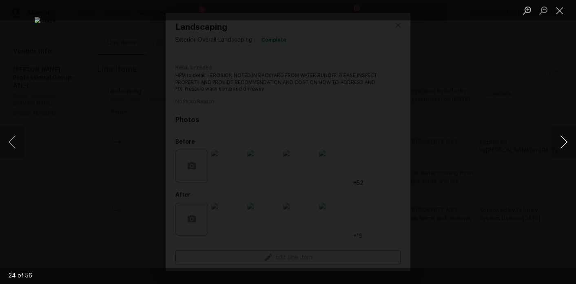
click at [561, 145] on button "Next image" at bounding box center [563, 142] width 24 height 33
click at [564, 148] on button "Next image" at bounding box center [563, 142] width 24 height 33
click at [562, 148] on button "Next image" at bounding box center [563, 142] width 24 height 33
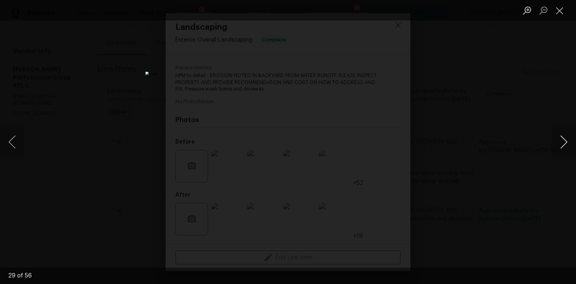
click at [562, 148] on button "Next image" at bounding box center [563, 142] width 24 height 33
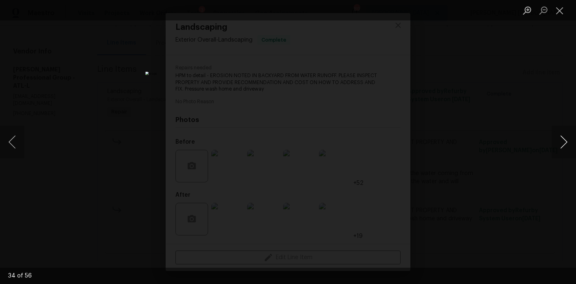
click at [562, 148] on button "Next image" at bounding box center [563, 142] width 24 height 33
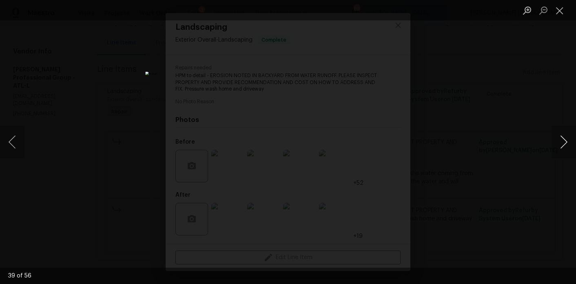
click at [562, 148] on button "Next image" at bounding box center [563, 142] width 24 height 33
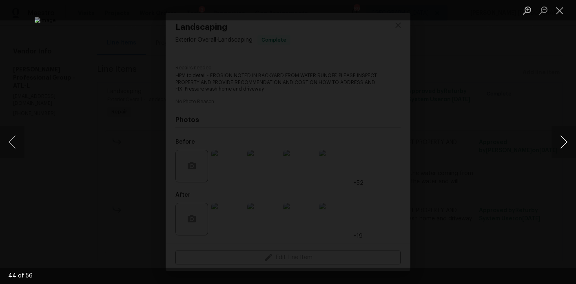
click at [562, 148] on button "Next image" at bounding box center [563, 142] width 24 height 33
click at [568, 148] on button "Next image" at bounding box center [563, 142] width 24 height 33
click at [566, 146] on button "Next image" at bounding box center [563, 142] width 24 height 33
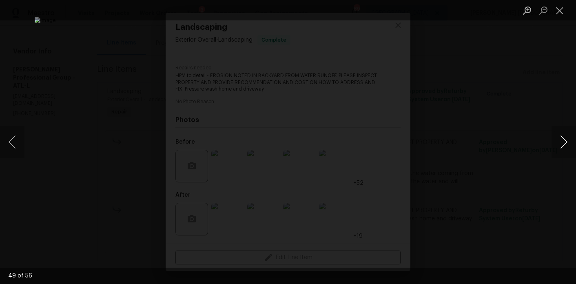
click at [569, 139] on button "Next image" at bounding box center [563, 142] width 24 height 33
click at [559, 13] on button "Close lightbox" at bounding box center [559, 10] width 16 height 14
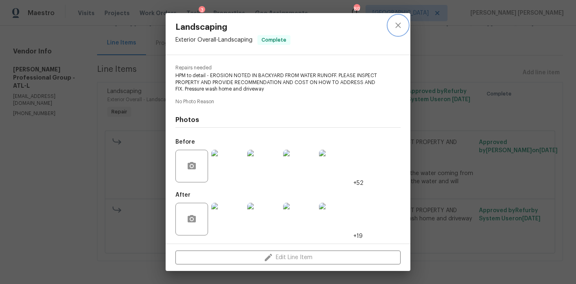
click at [395, 27] on icon "close" at bounding box center [398, 25] width 10 height 10
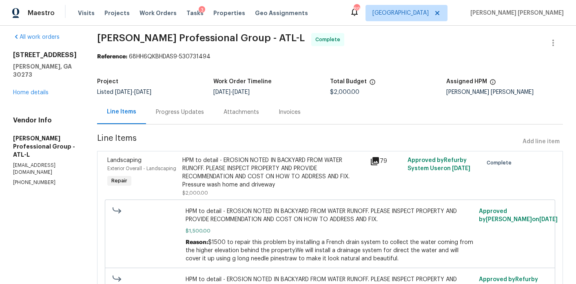
scroll to position [13, 0]
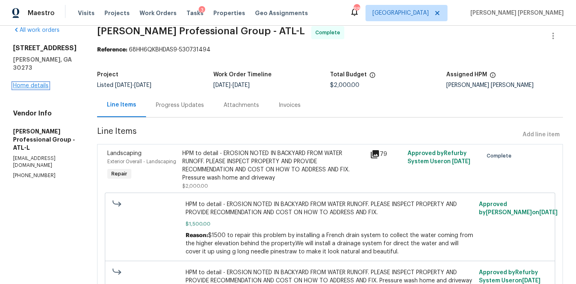
click at [32, 83] on link "Home details" at bounding box center [30, 86] width 35 height 6
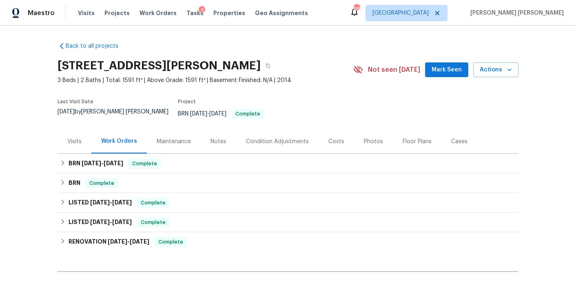
scroll to position [87, 0]
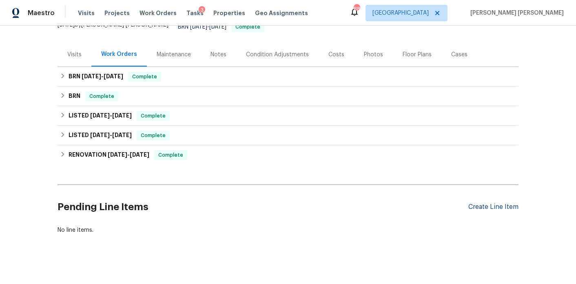
click at [505, 203] on div "Create Line Item" at bounding box center [493, 207] width 50 height 8
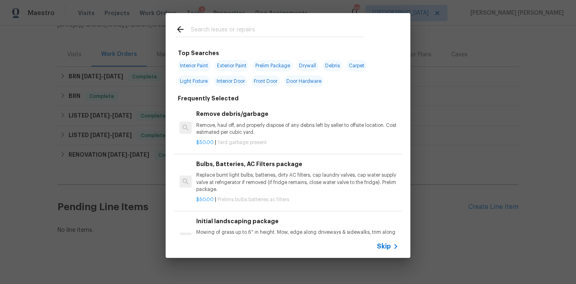
click at [490, 99] on div "Top Searches Interior Paint Exterior Paint Prelim Package Drywall Debris Carpet…" at bounding box center [288, 135] width 576 height 271
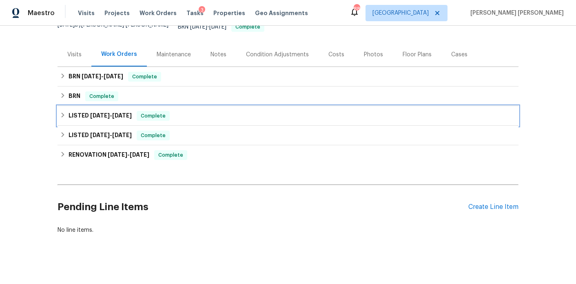
click at [82, 116] on div "LISTED 8/4/25 - 9/2/25 Complete" at bounding box center [288, 116] width 461 height 20
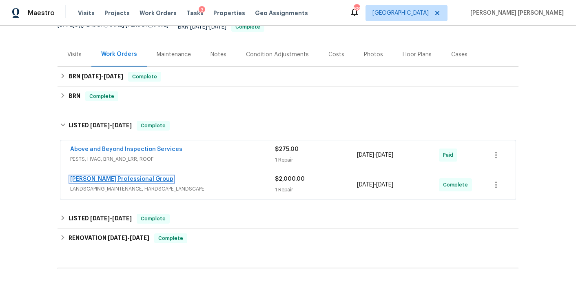
click at [124, 176] on link "Ramsey's Professional Group" at bounding box center [121, 179] width 103 height 6
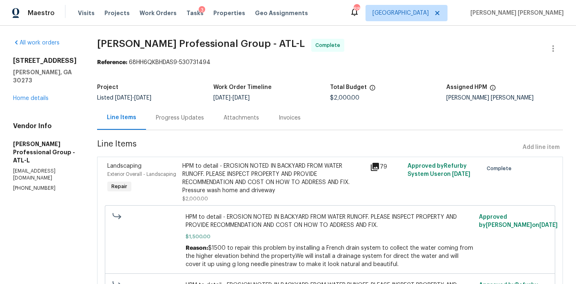
click at [241, 180] on div "HPM to detail - EROSION NOTED IN BACKYARD FROM WATER RUNOFF. PLEASE INSPECT PRO…" at bounding box center [273, 178] width 183 height 33
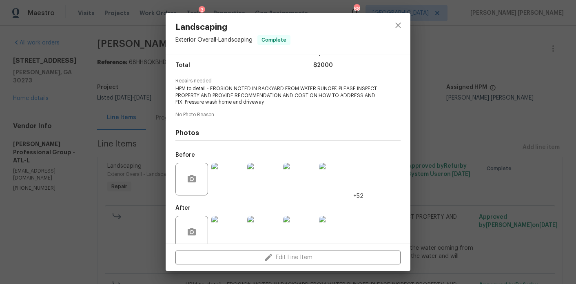
scroll to position [76, 0]
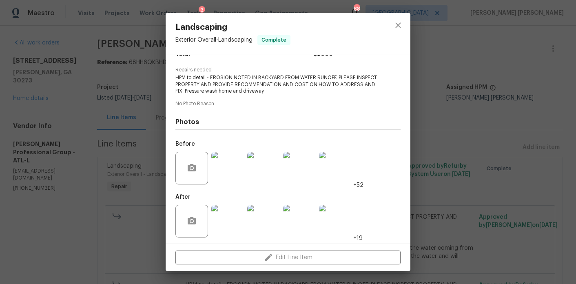
click at [226, 167] on img at bounding box center [227, 168] width 33 height 33
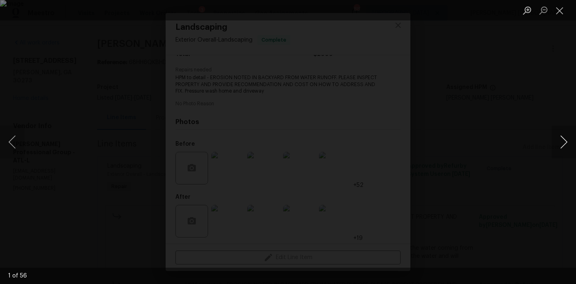
click at [558, 133] on button "Next image" at bounding box center [563, 142] width 24 height 33
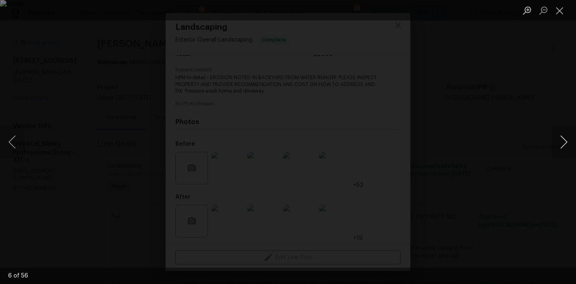
click at [558, 133] on button "Next image" at bounding box center [563, 142] width 24 height 33
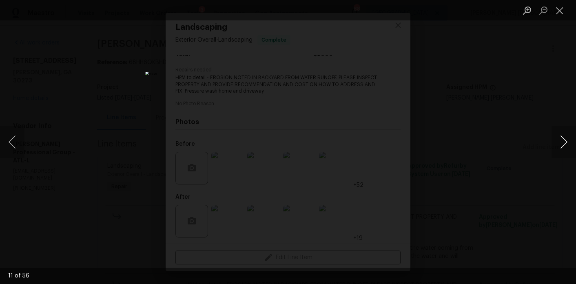
click at [558, 133] on button "Next image" at bounding box center [563, 142] width 24 height 33
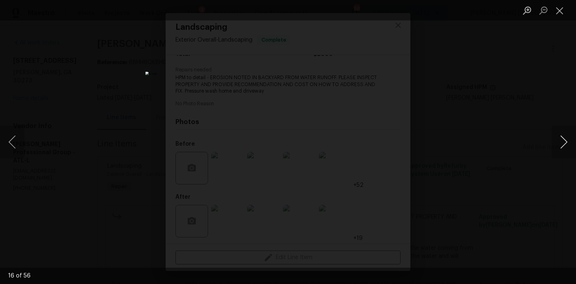
click at [558, 133] on button "Next image" at bounding box center [563, 142] width 24 height 33
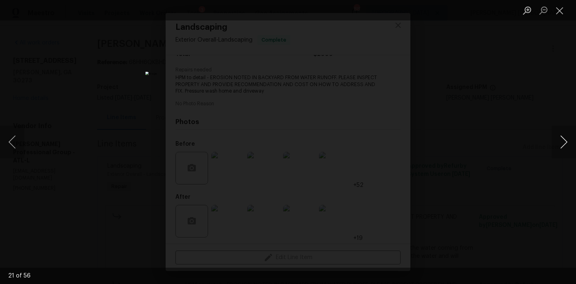
click at [558, 133] on button "Next image" at bounding box center [563, 142] width 24 height 33
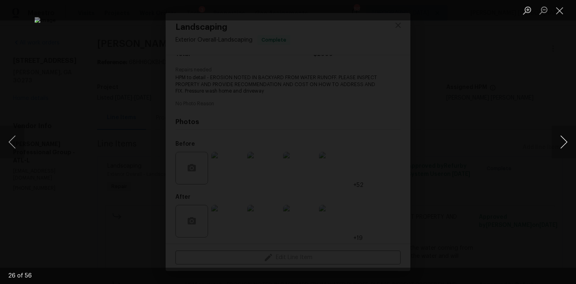
click at [558, 133] on button "Next image" at bounding box center [563, 142] width 24 height 33
click at [557, 133] on button "Next image" at bounding box center [563, 142] width 24 height 33
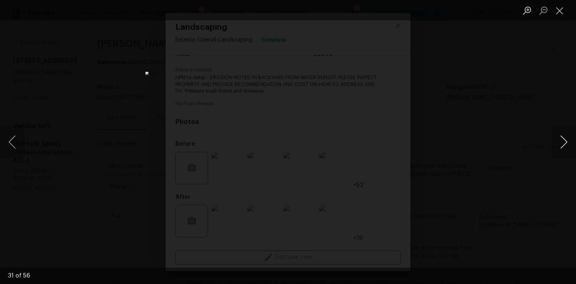
click at [557, 133] on button "Next image" at bounding box center [563, 142] width 24 height 33
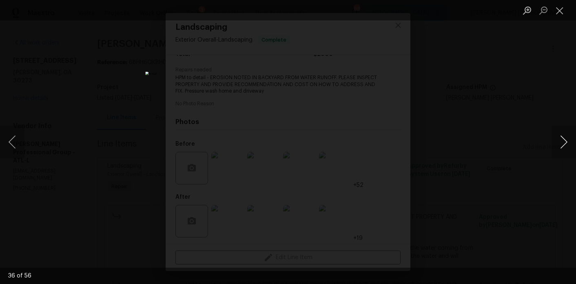
click at [557, 133] on button "Next image" at bounding box center [563, 142] width 24 height 33
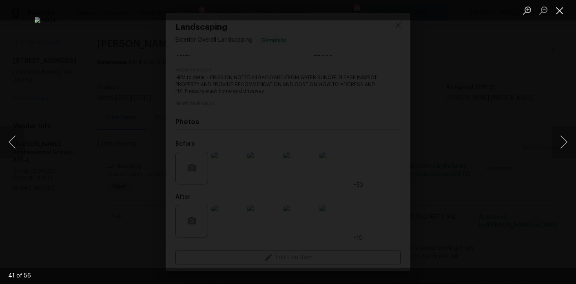
click at [560, 11] on button "Close lightbox" at bounding box center [559, 10] width 16 height 14
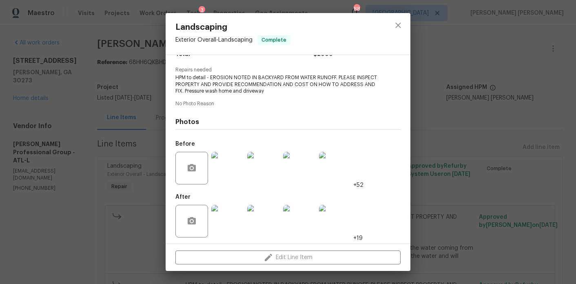
click at [233, 222] on img at bounding box center [227, 221] width 33 height 33
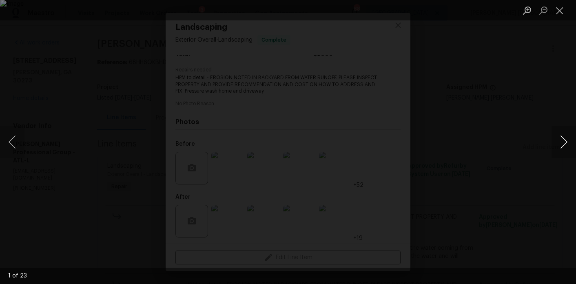
click at [562, 141] on button "Next image" at bounding box center [563, 142] width 24 height 33
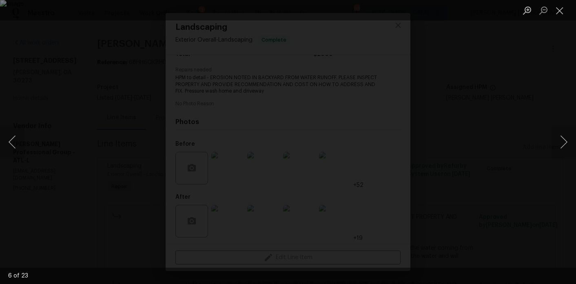
drag, startPoint x: 562, startPoint y: 141, endPoint x: 444, endPoint y: 127, distance: 118.7
click at [444, 127] on div "6 of 23" at bounding box center [288, 142] width 576 height 284
click at [563, 140] on button "Next image" at bounding box center [563, 142] width 24 height 33
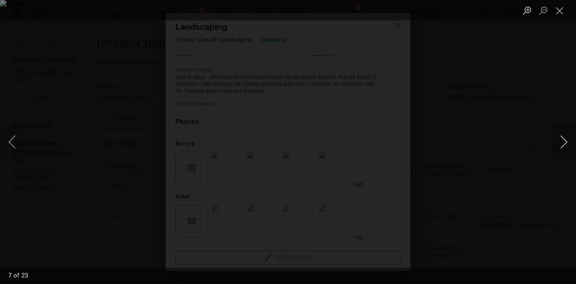
click at [563, 140] on button "Next image" at bounding box center [563, 142] width 24 height 33
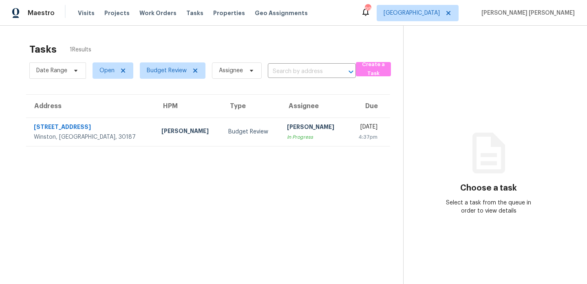
scroll to position [26, 0]
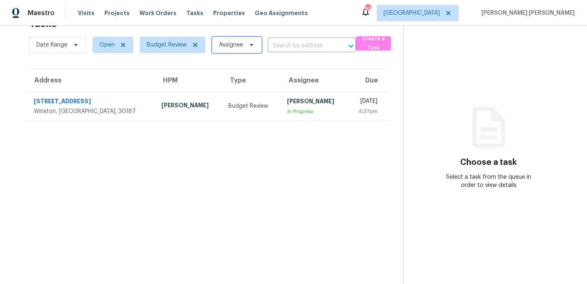
click at [238, 48] on span "Assignee" at bounding box center [231, 45] width 24 height 8
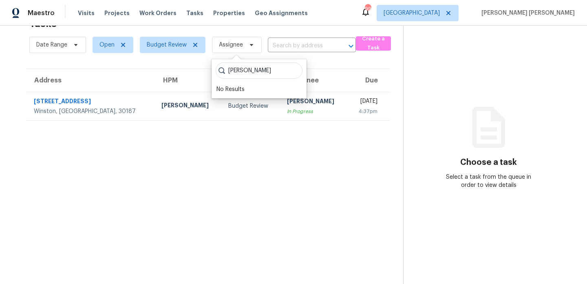
type input "[PERSON_NAME]"
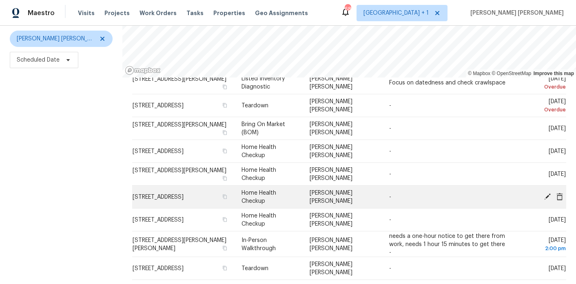
scroll to position [38, 0]
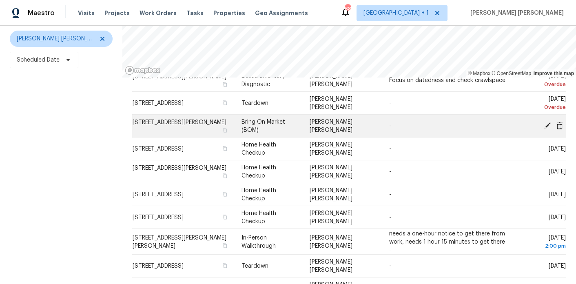
click at [546, 124] on icon at bounding box center [547, 125] width 7 height 7
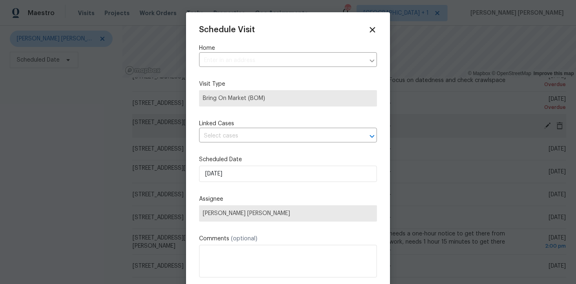
type input "[STREET_ADDRESS][PERSON_NAME]"
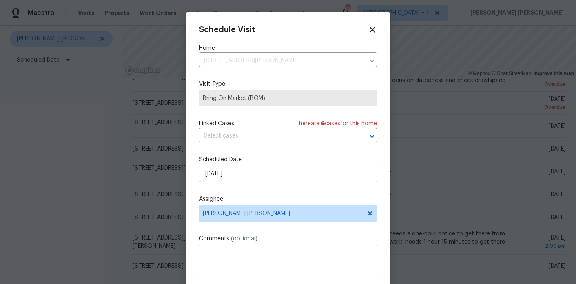
click at [224, 182] on div "Schedule Visit Home [STREET_ADDRESS][PERSON_NAME] ​ Visit Type Bring On Market …" at bounding box center [288, 162] width 178 height 274
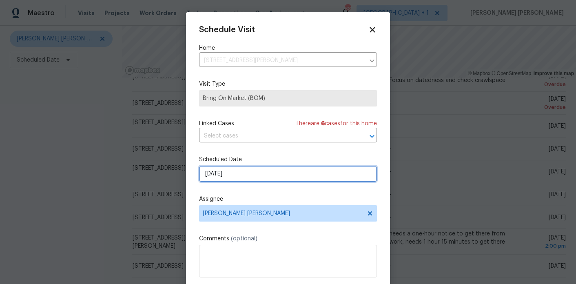
click at [237, 174] on input "[DATE]" at bounding box center [288, 174] width 178 height 16
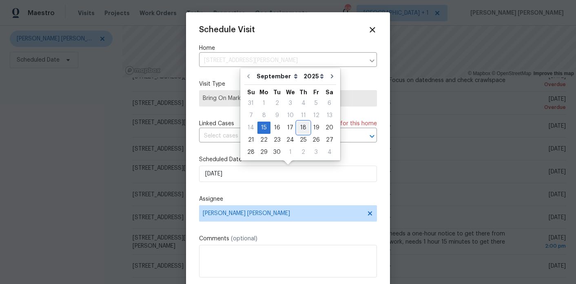
click at [300, 129] on div "18" at bounding box center [303, 127] width 13 height 11
type input "[DATE]"
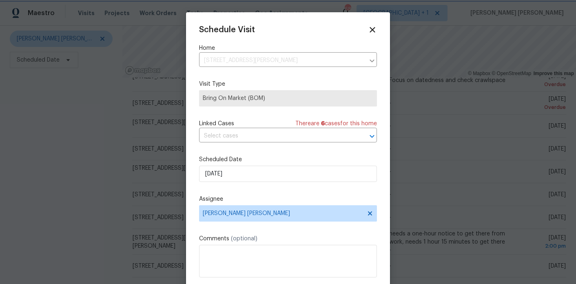
scroll to position [15, 0]
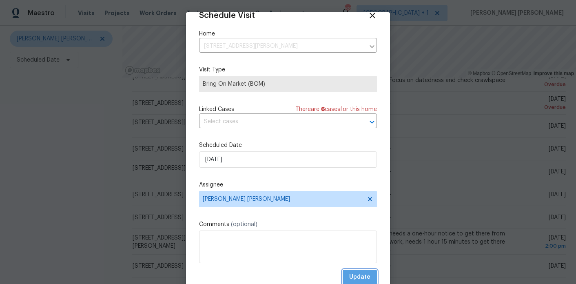
click at [364, 280] on span "Update" at bounding box center [359, 277] width 21 height 10
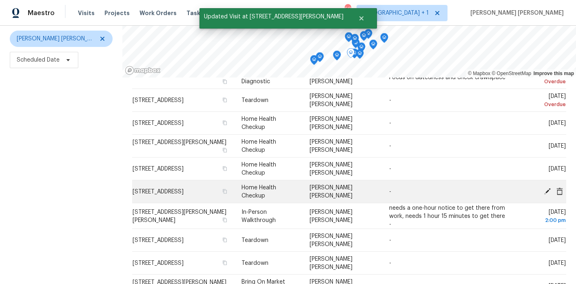
scroll to position [44, 0]
